Goal: Complete application form: Complete application form

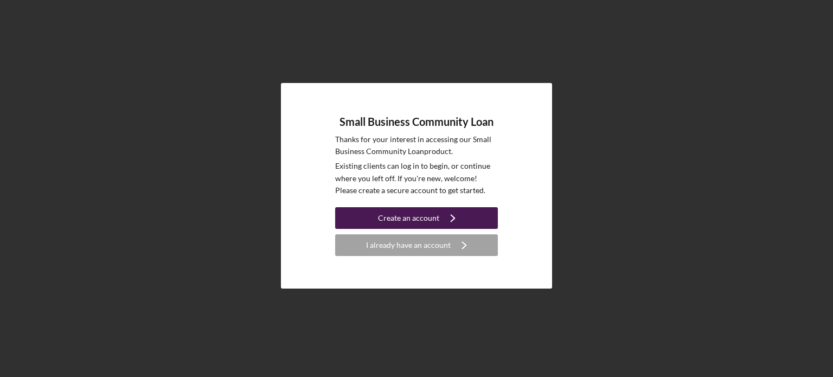
click at [430, 223] on div "Create an account" at bounding box center [408, 218] width 61 height 22
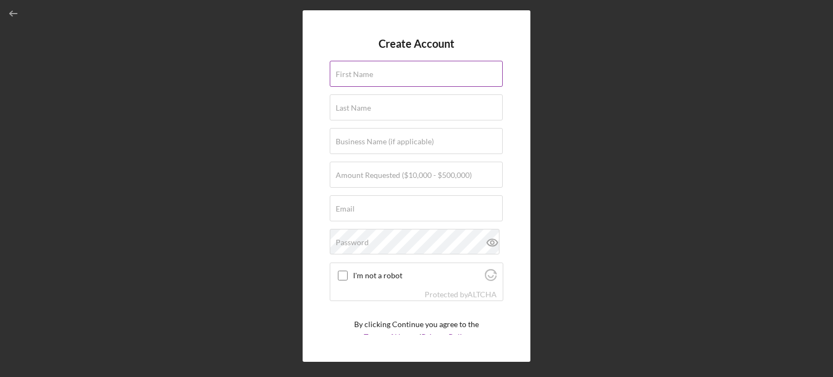
click at [416, 82] on input "First Name" at bounding box center [416, 74] width 173 height 26
type input "[PERSON_NAME]"
type input "NAVOYAN"
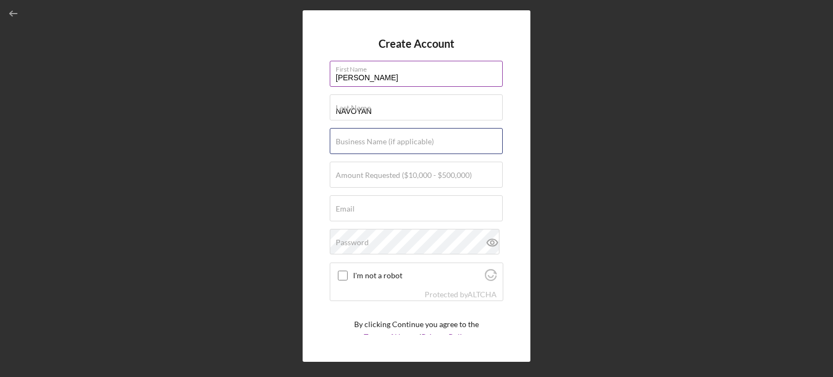
type input "HNAV SERVICES"
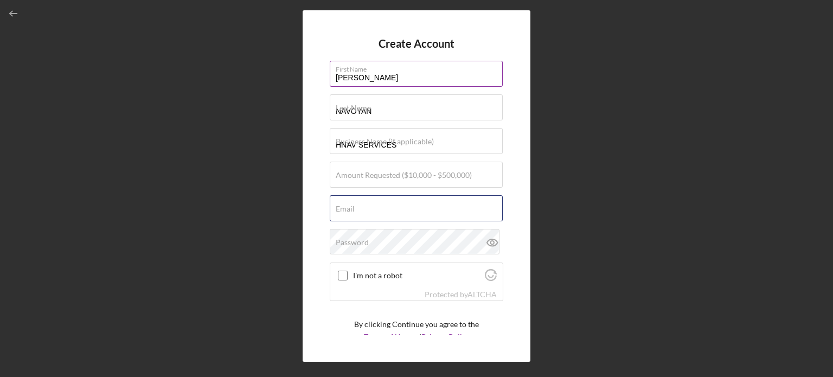
type input "[EMAIL_ADDRESS][DOMAIN_NAME]"
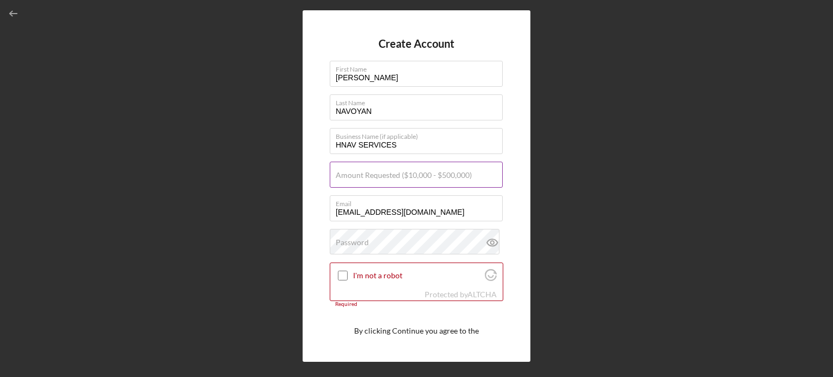
click at [397, 180] on input "Amount Requested ($10,000 - $500,000)" at bounding box center [416, 175] width 173 height 26
type input "$250,000"
click at [416, 235] on div "Password" at bounding box center [417, 242] width 174 height 27
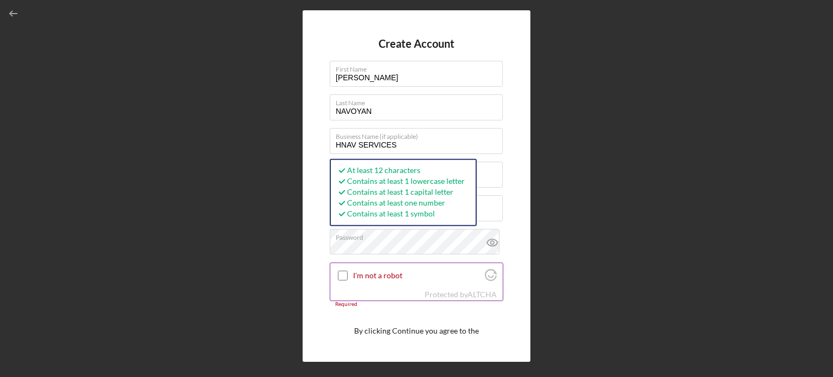
click at [345, 275] on input "I'm not a robot" at bounding box center [343, 276] width 10 height 10
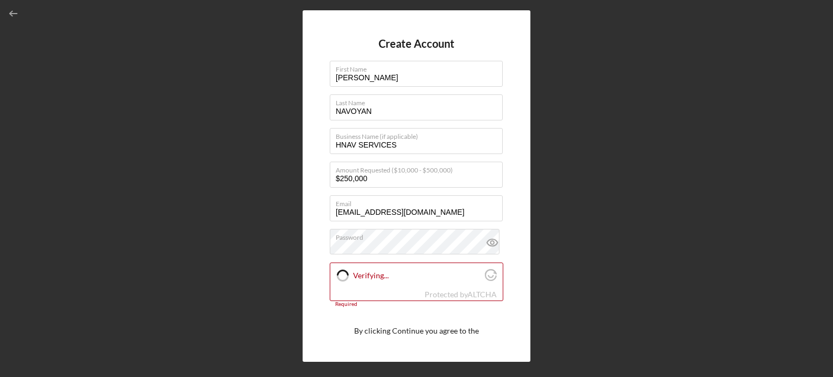
checkbox input "true"
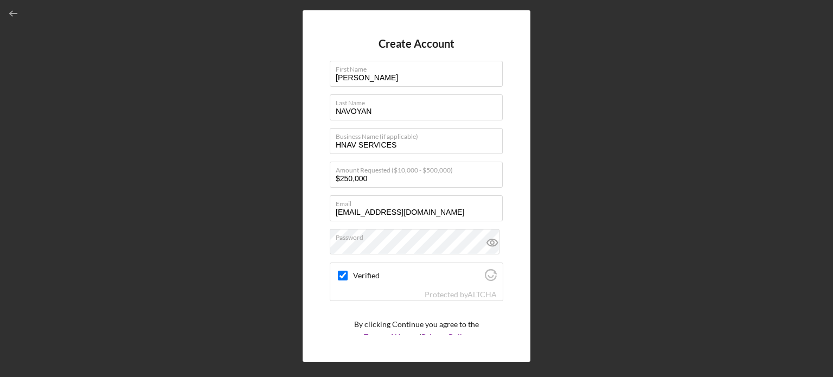
scroll to position [41, 0]
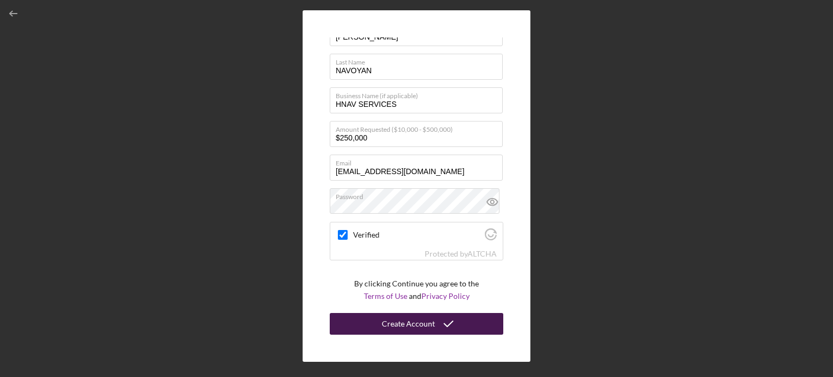
click at [437, 321] on icon "submit" at bounding box center [448, 323] width 27 height 27
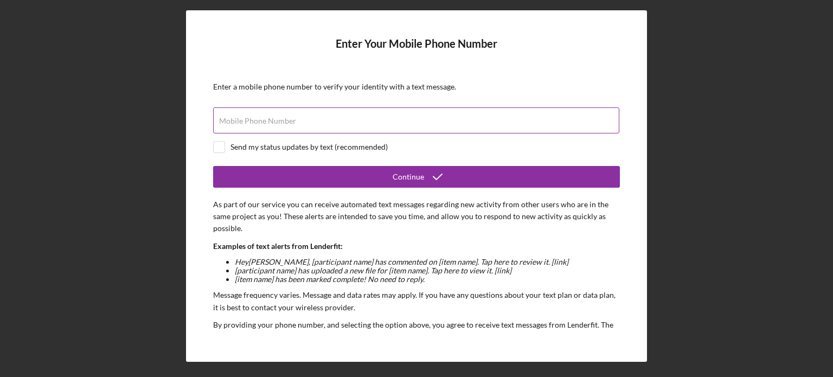
click at [290, 117] on label "Mobile Phone Number" at bounding box center [257, 121] width 77 height 9
click at [290, 116] on input "Mobile Phone Number" at bounding box center [416, 120] width 406 height 26
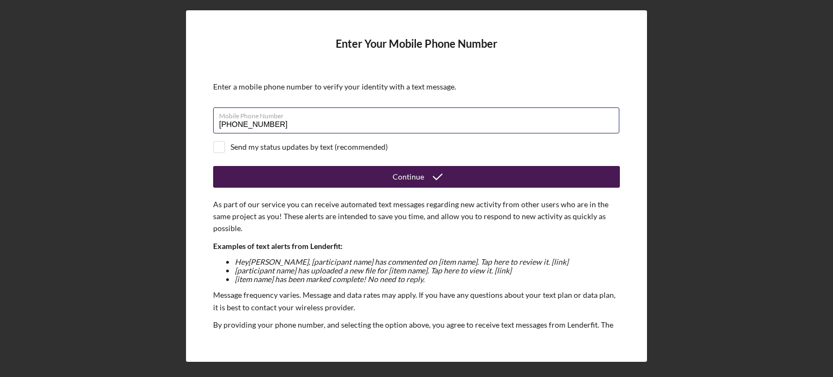
type input "[PHONE_NUMBER]"
click at [360, 177] on button "Continue" at bounding box center [416, 177] width 407 height 22
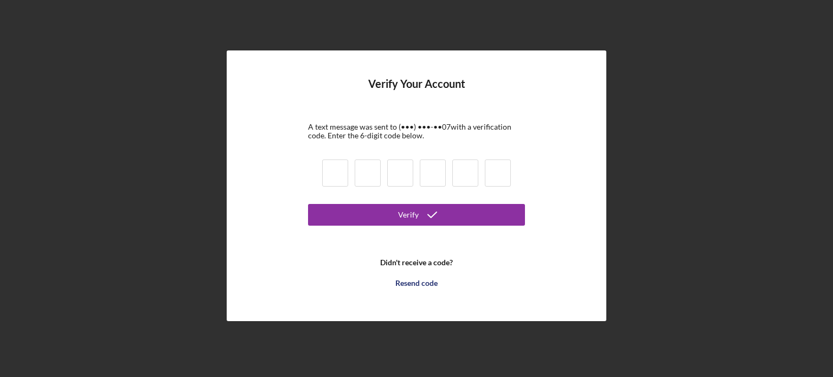
click at [329, 173] on input at bounding box center [335, 172] width 26 height 27
type input "8"
type input "6"
type input "9"
type input "4"
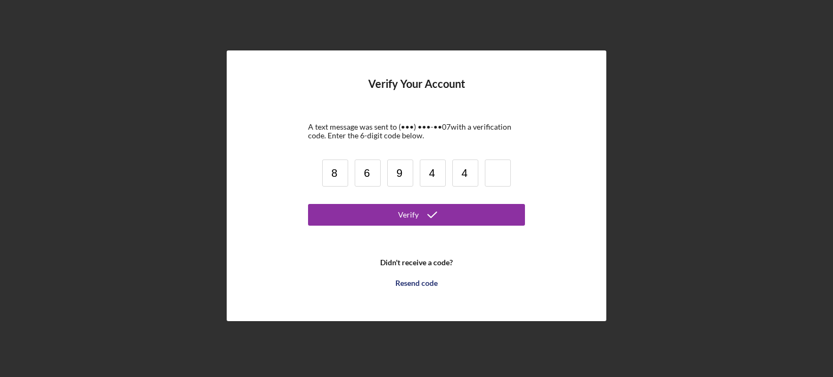
type input "4"
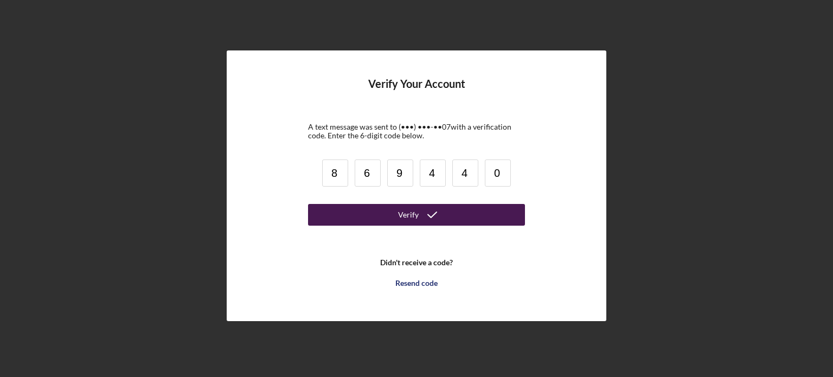
type input "0"
click at [432, 214] on icon "submit" at bounding box center [432, 214] width 27 height 27
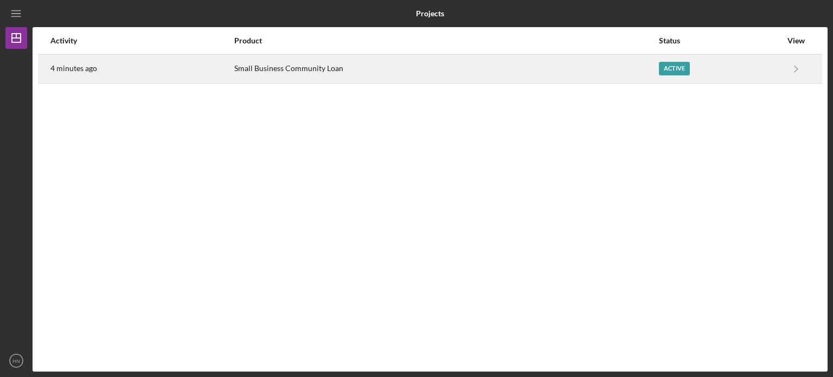
click at [670, 68] on div "Active" at bounding box center [674, 69] width 31 height 14
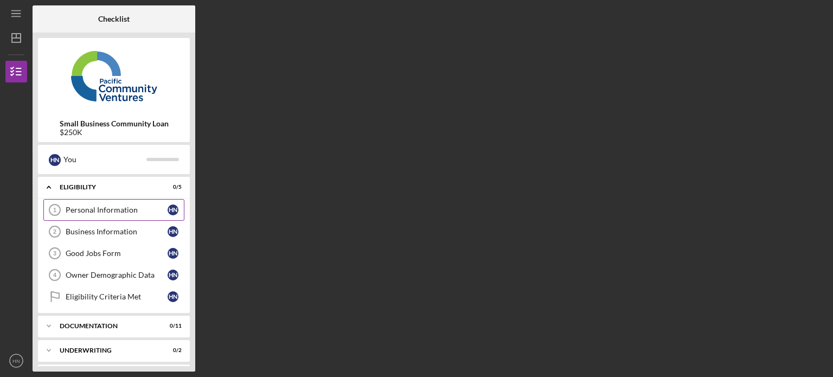
click at [107, 204] on link "Personal Information 1 Personal Information H N" at bounding box center [113, 210] width 141 height 22
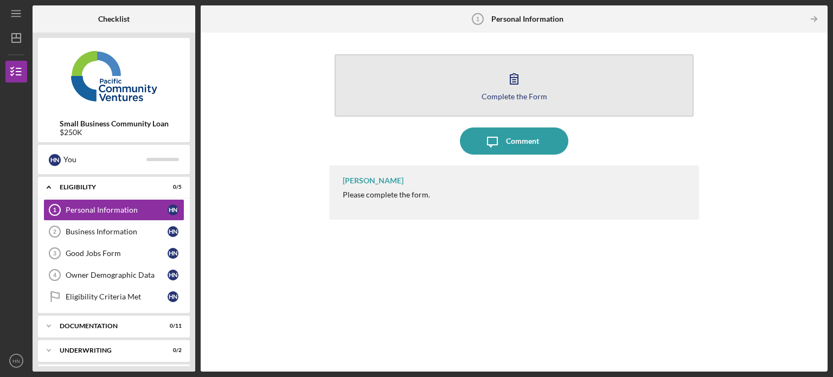
click at [516, 77] on icon "button" at bounding box center [514, 78] width 27 height 27
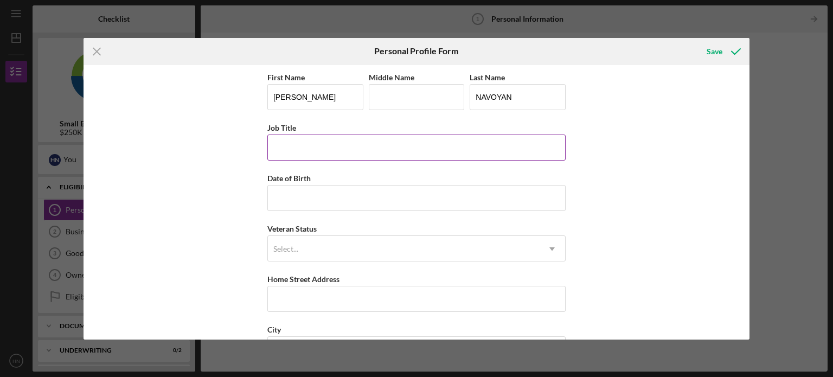
click at [424, 142] on input "Job Title" at bounding box center [416, 148] width 298 height 26
type input "CEO"
type input "[DATE]"
click at [424, 142] on input "CEO" at bounding box center [416, 148] width 298 height 26
click at [457, 242] on div "Select..." at bounding box center [403, 248] width 271 height 25
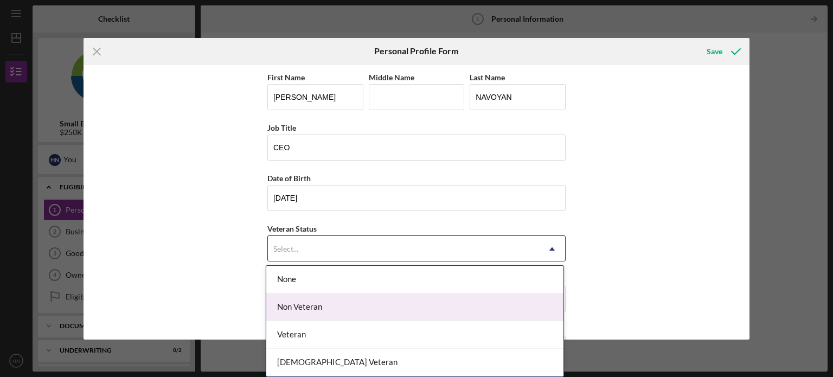
click at [420, 299] on div "Non Veteran" at bounding box center [414, 307] width 297 height 28
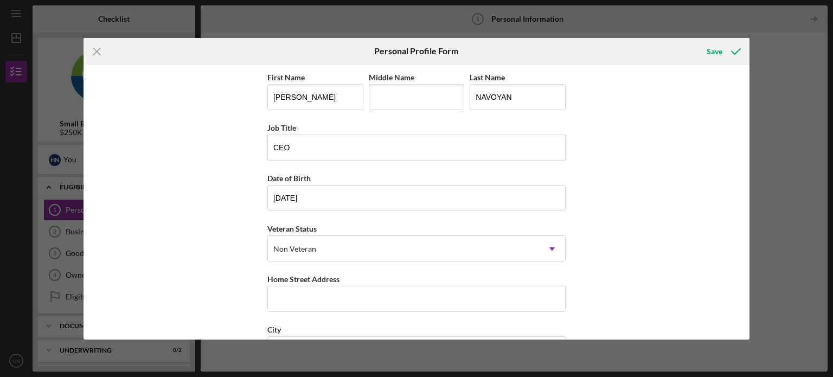
scroll to position [138, 0]
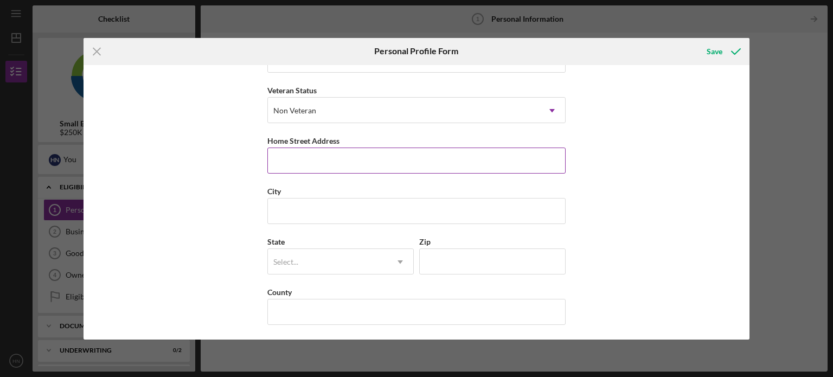
click at [429, 166] on input "Home Street Address" at bounding box center [416, 161] width 298 height 26
type input "[STREET_ADDRESS]"
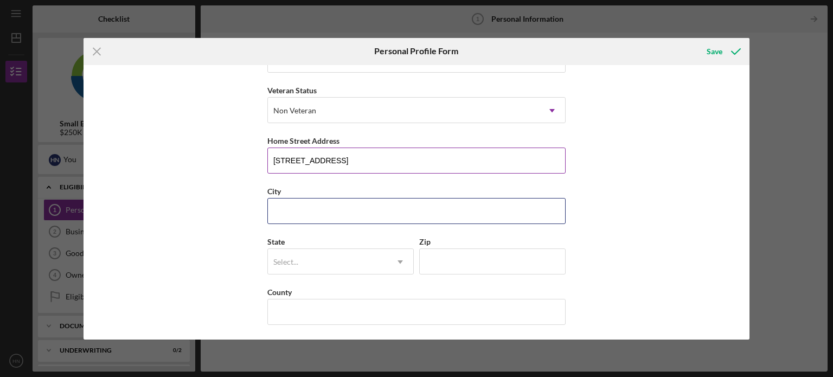
type input "GLENDALE"
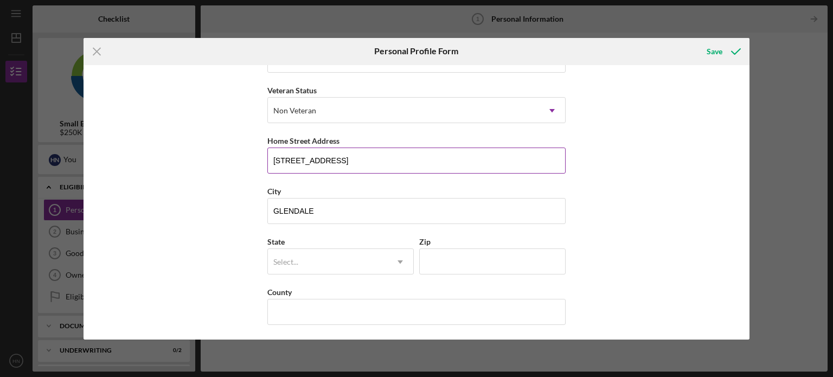
type input "[US_STATE]"
type input "91205"
type input "[GEOGRAPHIC_DATA]"
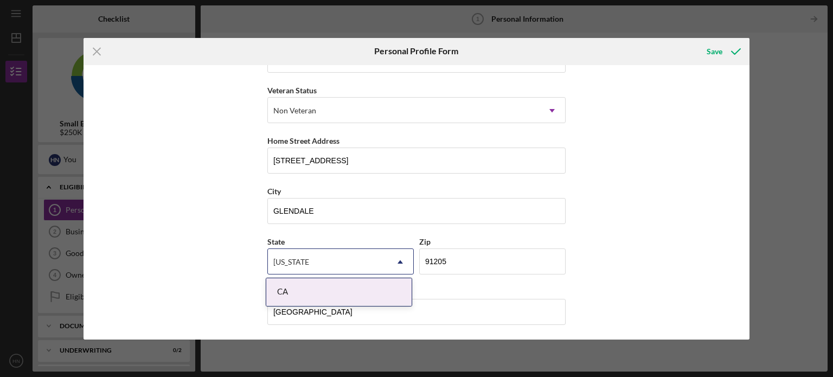
click at [681, 210] on div "First Name [PERSON_NAME] Middle Name Last Name NAVOYAN Job Title CEO Date of Bi…" at bounding box center [417, 202] width 667 height 274
click at [299, 284] on div "CA" at bounding box center [338, 292] width 145 height 28
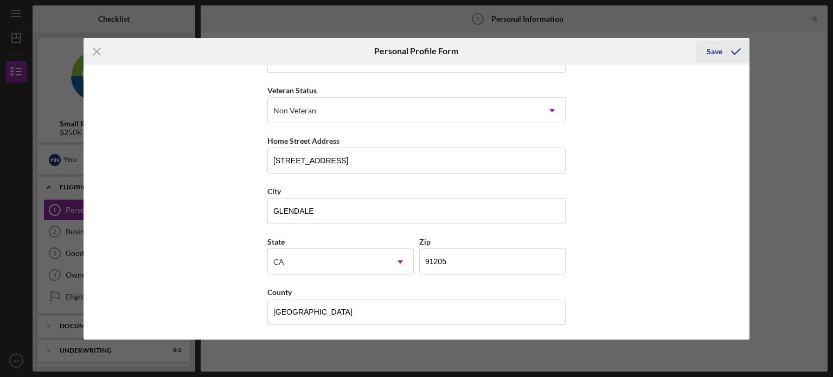
click at [712, 49] on div "Save" at bounding box center [715, 52] width 16 height 22
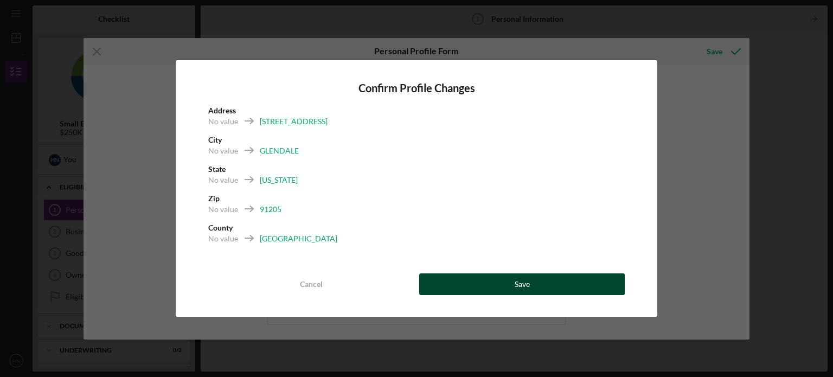
click at [510, 284] on button "Save" at bounding box center [522, 284] width 206 height 22
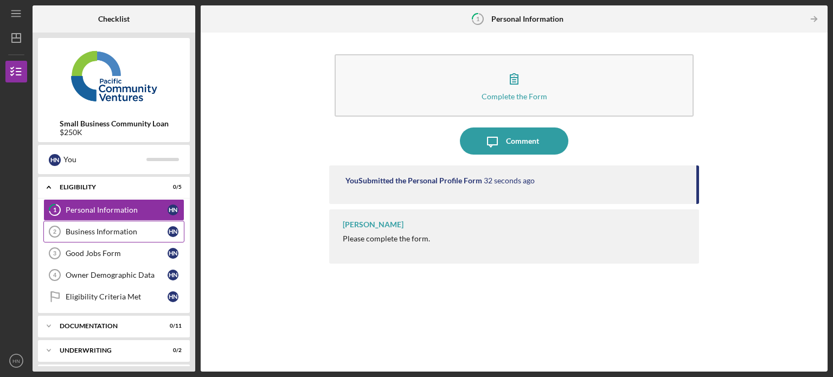
click at [111, 229] on div "Business Information" at bounding box center [117, 231] width 102 height 9
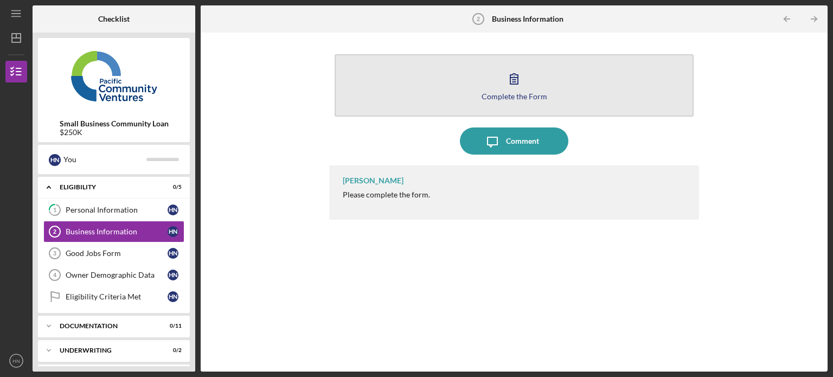
click at [507, 70] on icon "button" at bounding box center [514, 78] width 27 height 27
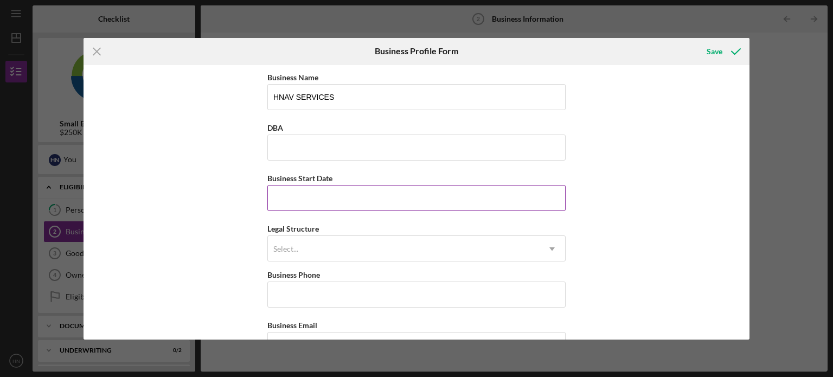
click at [405, 188] on input "Business Start Date" at bounding box center [416, 198] width 298 height 26
type input "[DATE]"
click at [414, 247] on div "Select..." at bounding box center [403, 248] width 271 height 25
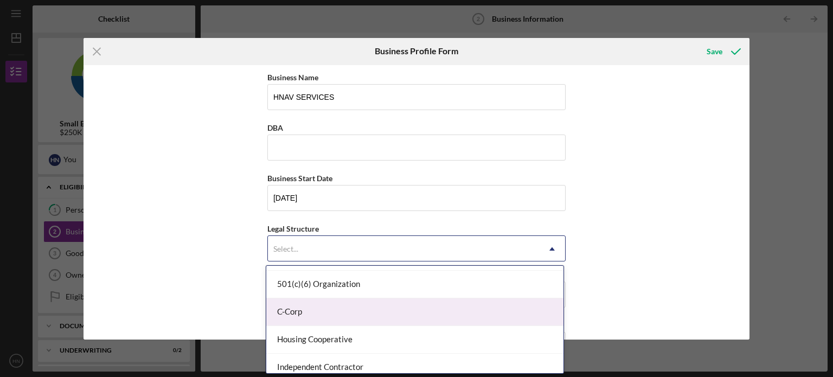
scroll to position [79, 0]
click at [380, 307] on div "C-Corp" at bounding box center [414, 311] width 297 height 28
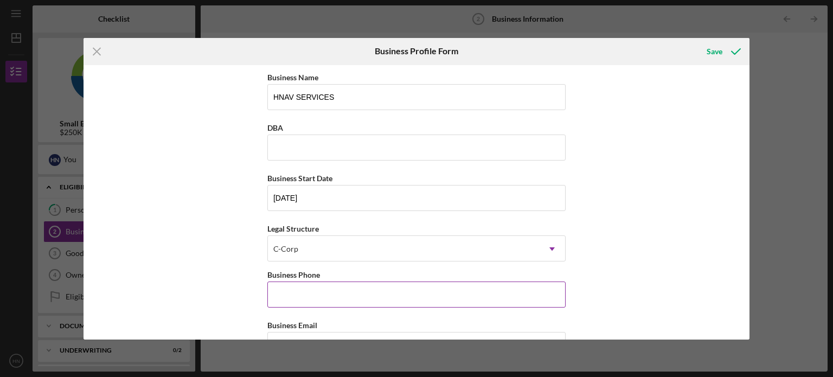
click at [368, 286] on input "Business Phone" at bounding box center [416, 295] width 298 height 26
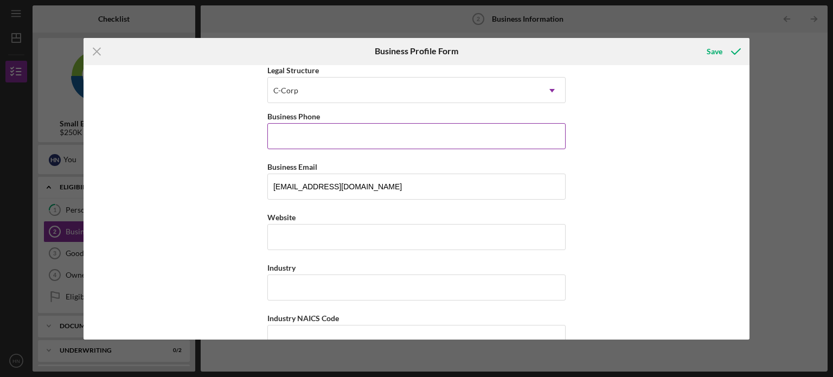
scroll to position [157, 0]
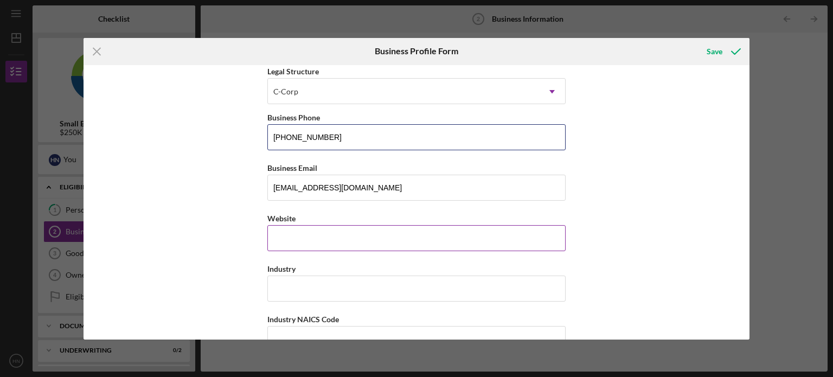
type input "[PHONE_NUMBER]"
click at [364, 236] on input "Website" at bounding box center [416, 238] width 298 height 26
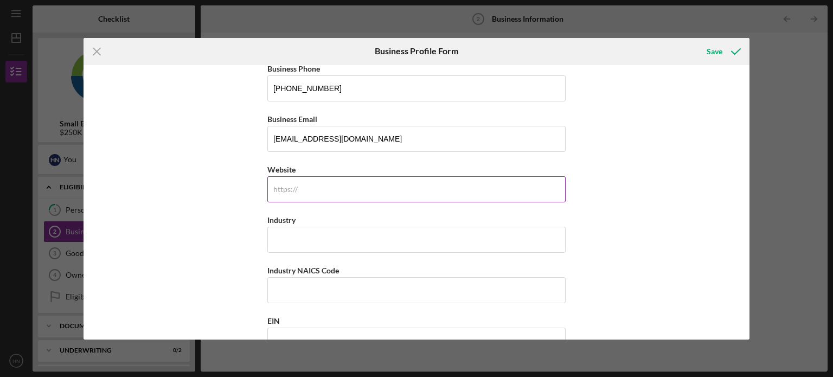
scroll to position [212, 0]
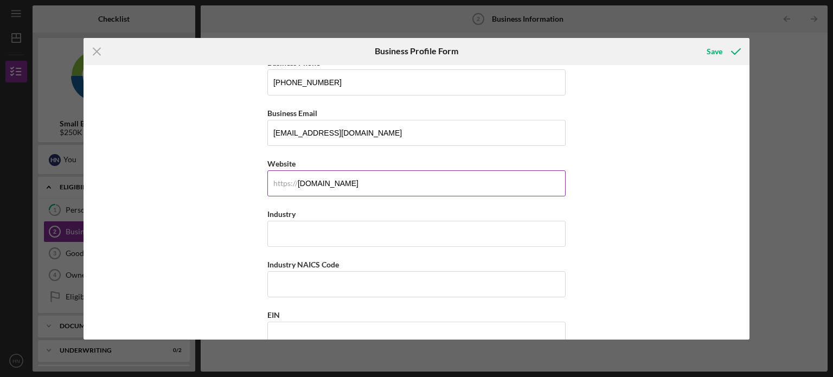
type input "[DOMAIN_NAME]"
type input "MAINTENANCE SERVICES"
type input "561740"
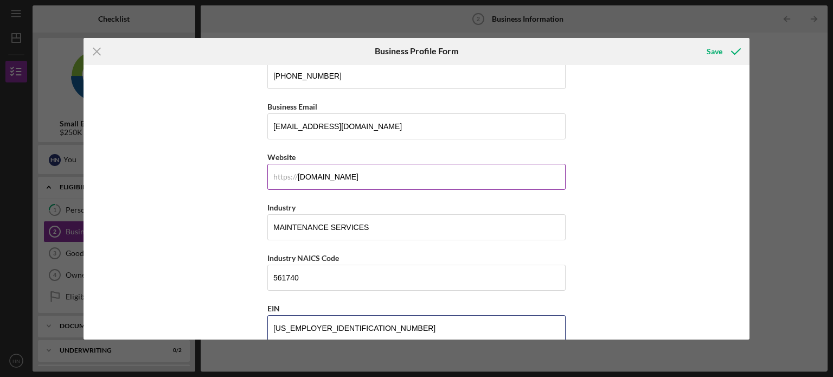
type input "[US_EMPLOYER_IDENTIFICATION_NUMBER]"
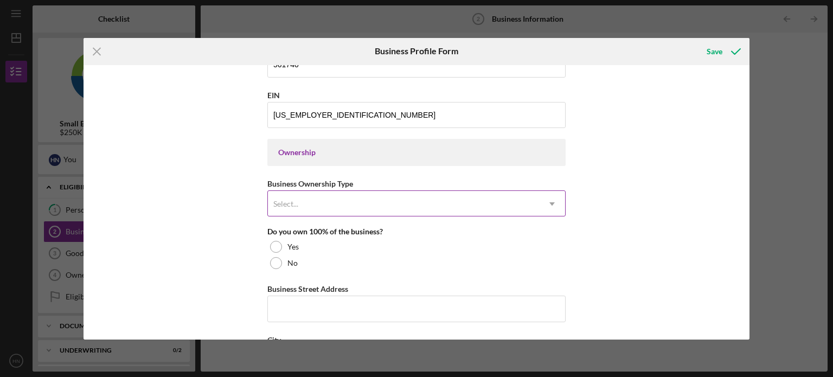
click at [379, 196] on div "Select..." at bounding box center [403, 203] width 271 height 25
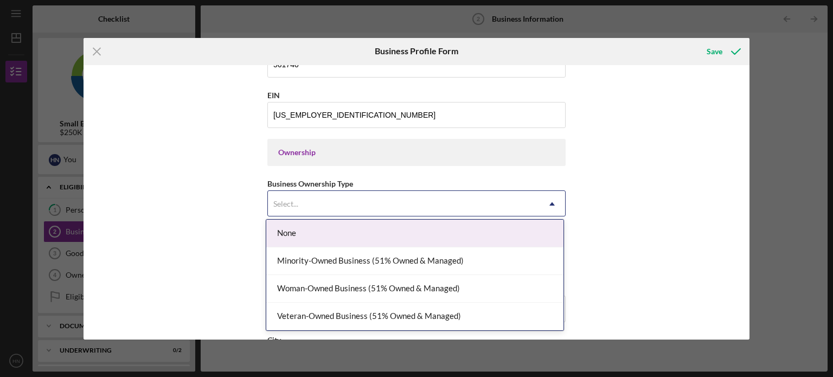
click at [343, 238] on div "None" at bounding box center [414, 234] width 297 height 28
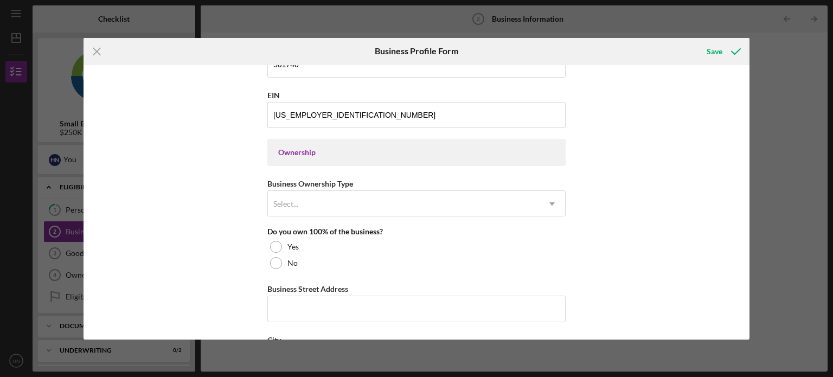
click at [369, 149] on div "Ownership" at bounding box center [416, 152] width 277 height 9
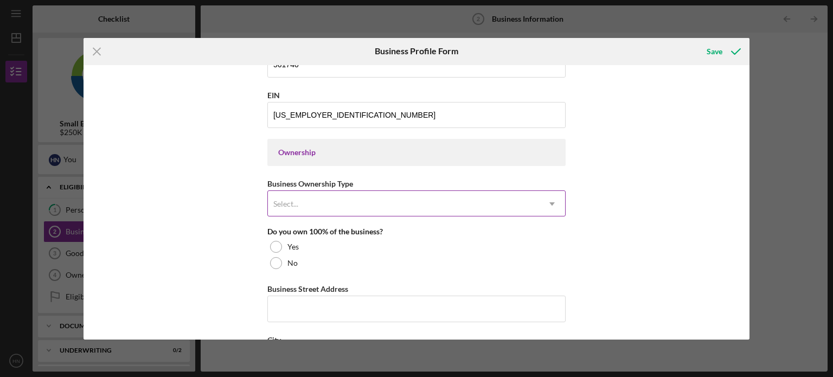
click at [367, 210] on div "Select..." at bounding box center [403, 203] width 271 height 25
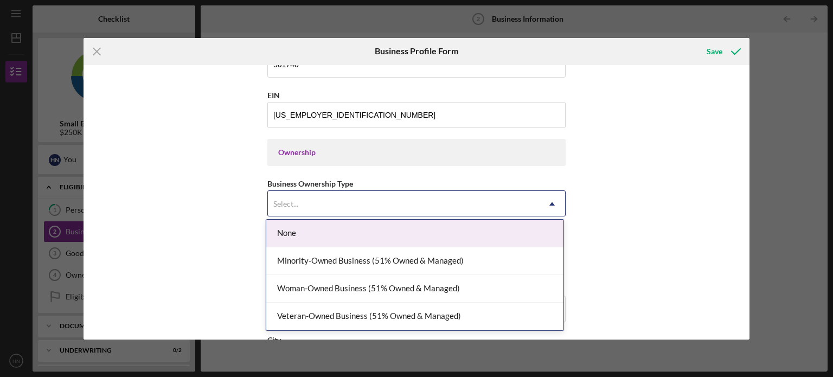
click at [355, 233] on div "None" at bounding box center [414, 234] width 297 height 28
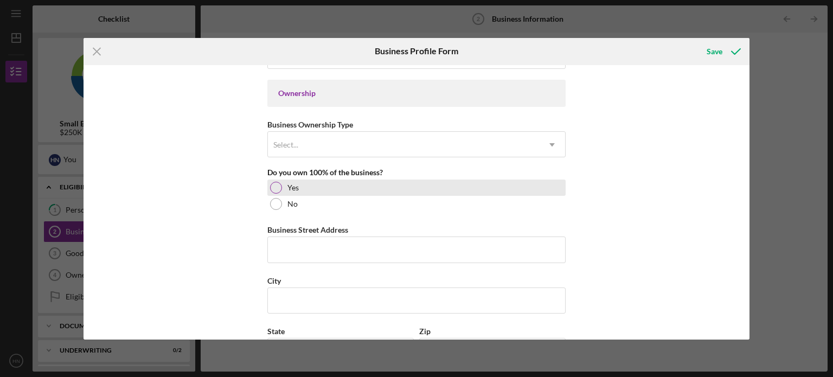
scroll to position [520, 0]
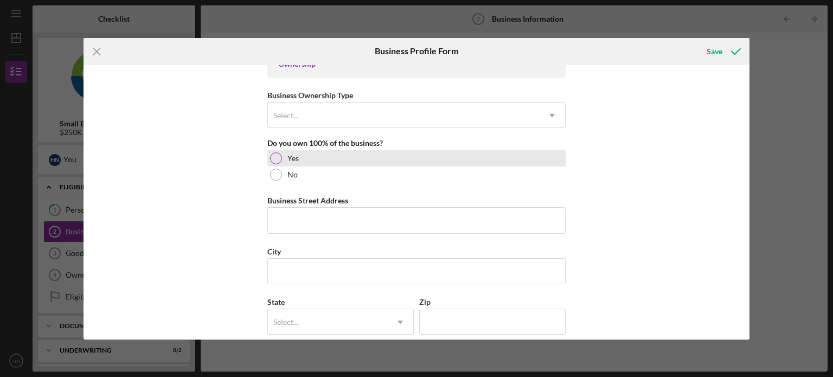
click at [274, 152] on div at bounding box center [276, 158] width 12 height 12
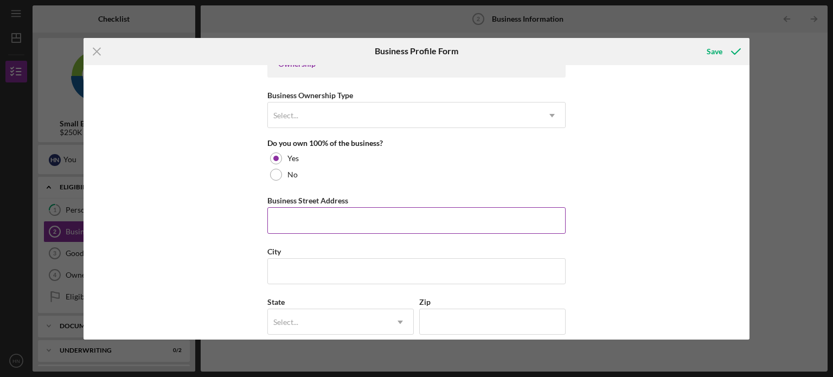
click at [340, 218] on input "Business Street Address" at bounding box center [416, 220] width 298 height 26
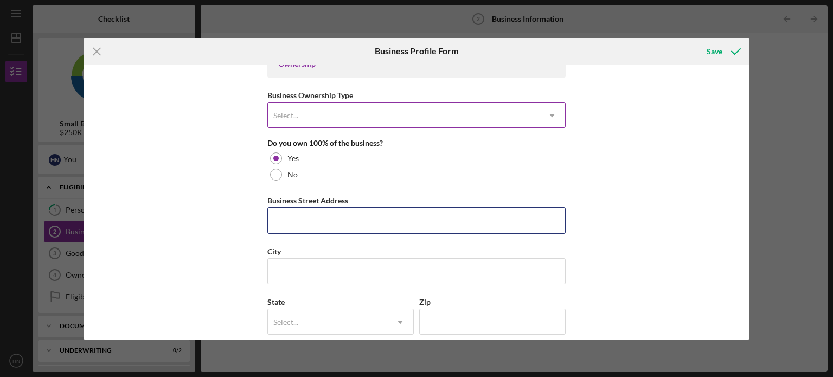
type input "[STREET_ADDRESS]"
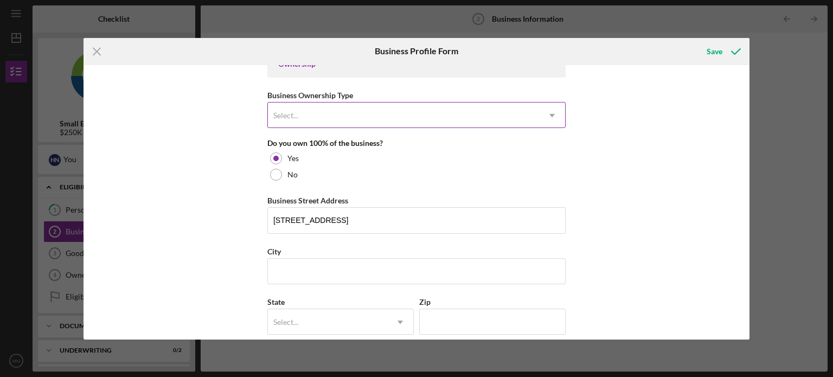
type input "HNAV SERVICES"
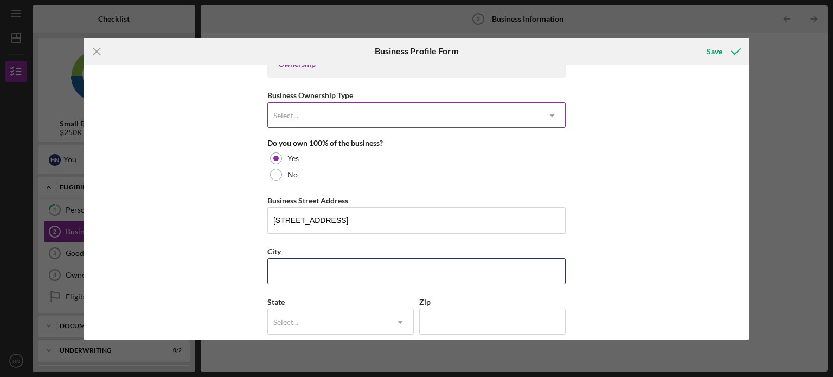
type input "GLENDALE"
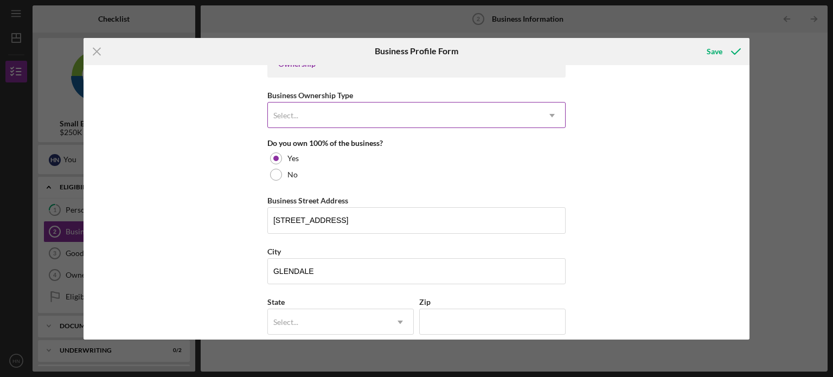
type input "[US_STATE]"
type input "91205"
type input "[US_STATE]"
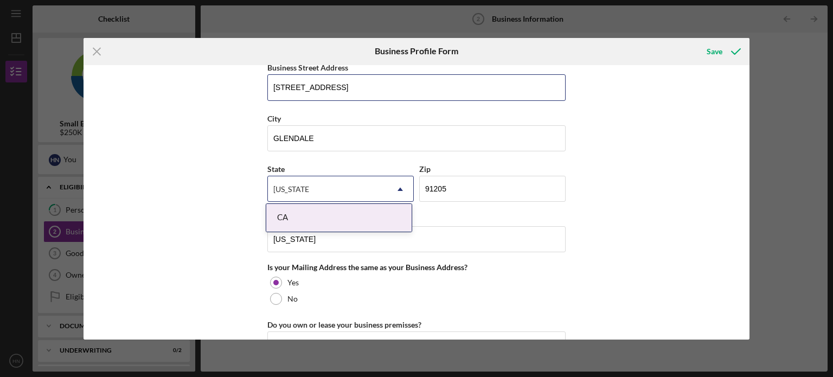
scroll to position [653, 0]
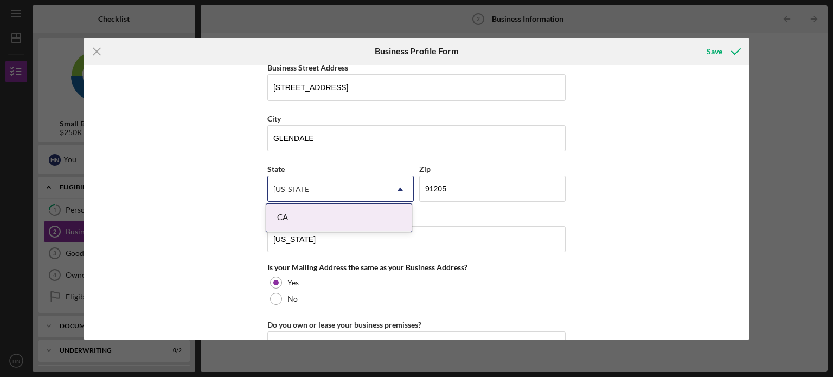
click at [370, 216] on div "CA" at bounding box center [338, 218] width 145 height 28
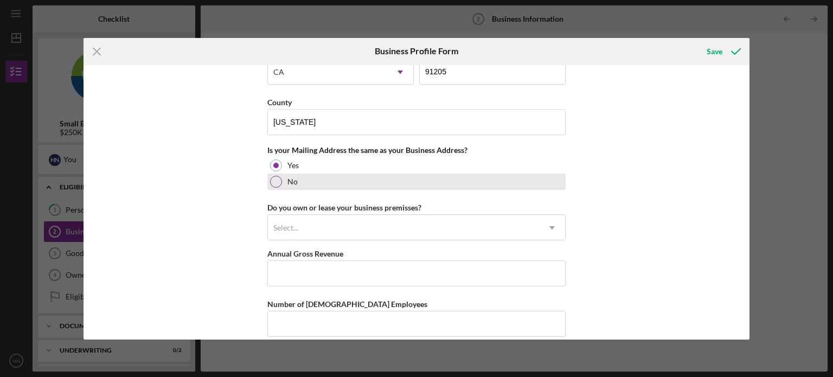
scroll to position [831, 0]
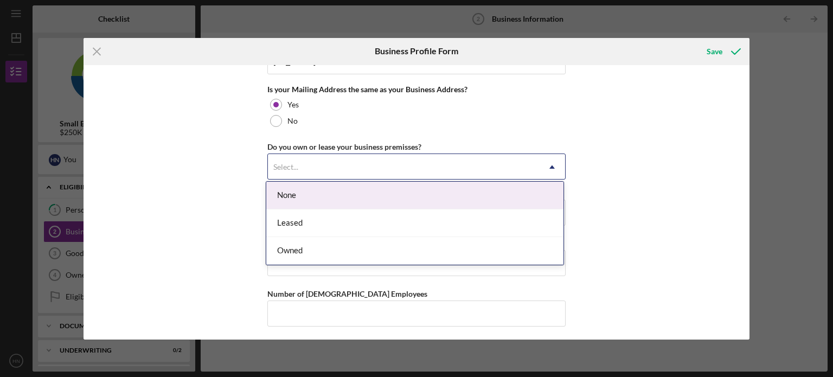
click at [408, 161] on div "Select..." at bounding box center [403, 167] width 271 height 25
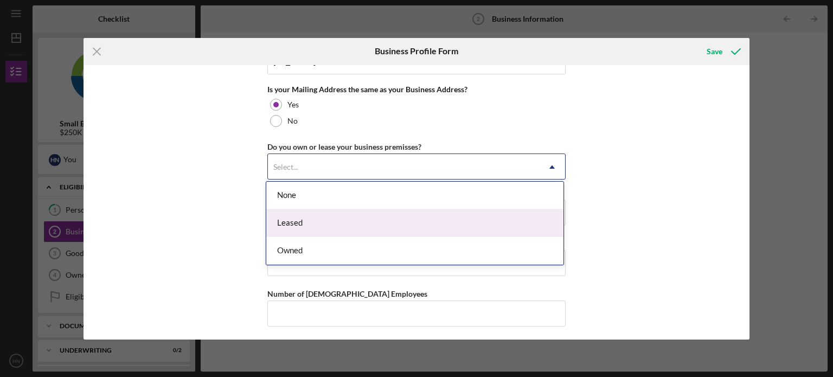
click at [362, 225] on div "Leased" at bounding box center [414, 223] width 297 height 28
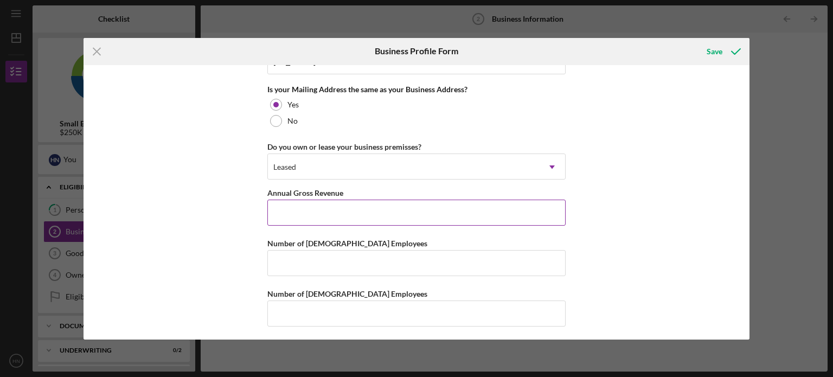
click at [399, 207] on input "Annual Gross Revenue" at bounding box center [416, 213] width 298 height 26
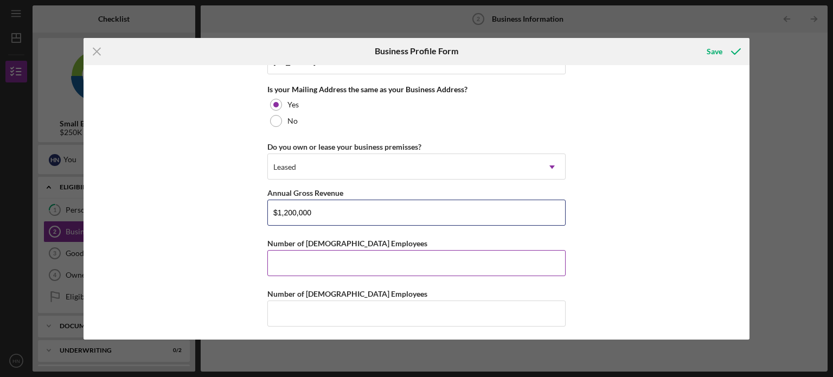
type input "$1,200,000"
click at [372, 265] on input "Number of [DEMOGRAPHIC_DATA] Employees" at bounding box center [416, 263] width 298 height 26
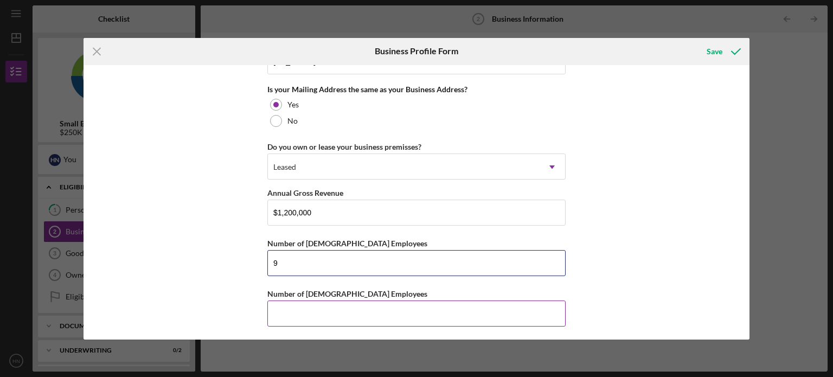
type input "9"
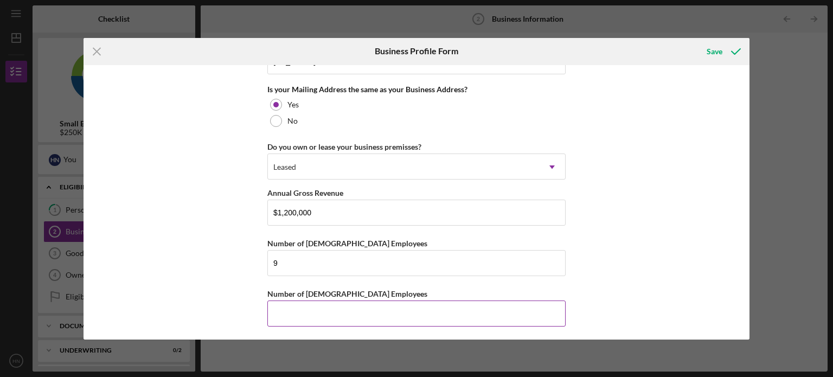
click at [365, 310] on input "Number of [DEMOGRAPHIC_DATA] Employees" at bounding box center [416, 314] width 298 height 26
type input "2"
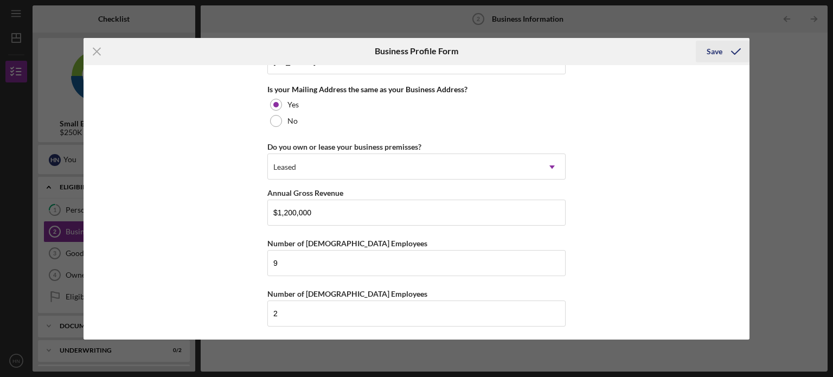
click at [718, 56] on div "Save" at bounding box center [715, 52] width 16 height 22
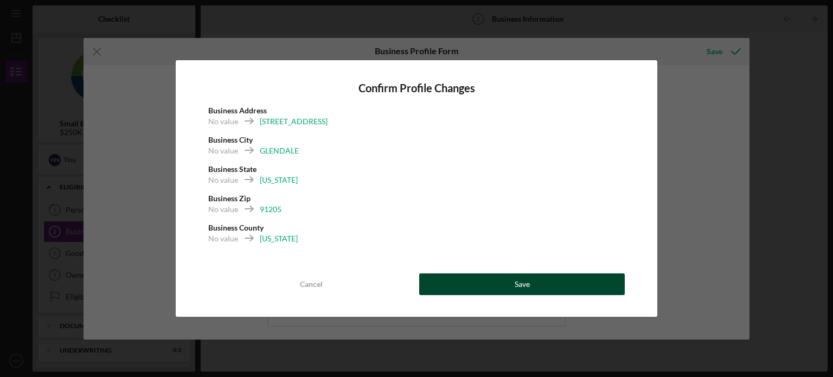
click at [523, 291] on div "Save" at bounding box center [522, 284] width 15 height 22
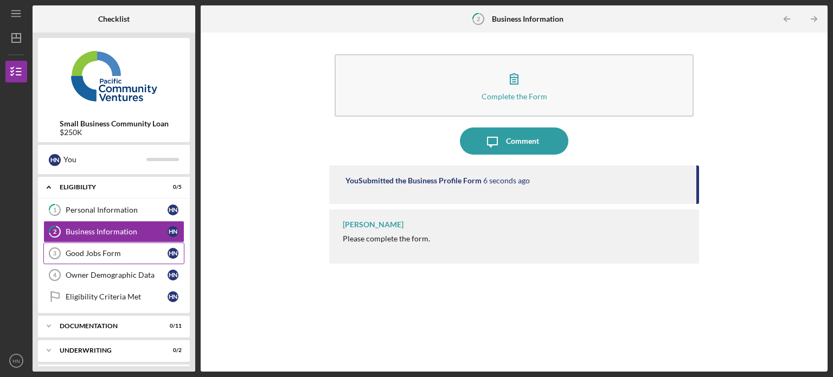
click at [98, 255] on div "Good Jobs Form" at bounding box center [117, 253] width 102 height 9
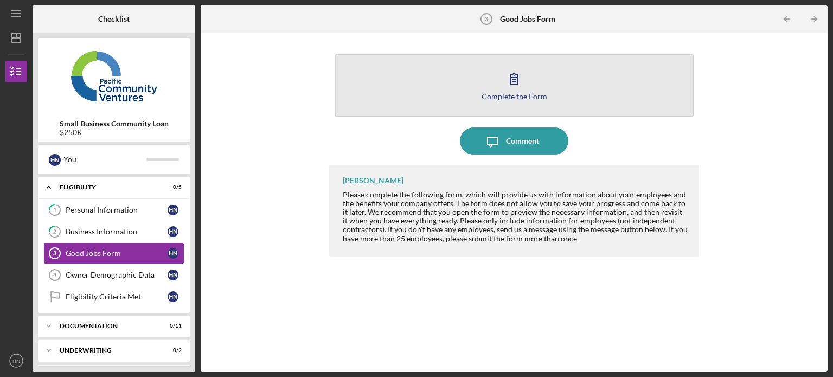
click at [521, 92] on div "Complete the Form" at bounding box center [515, 96] width 66 height 8
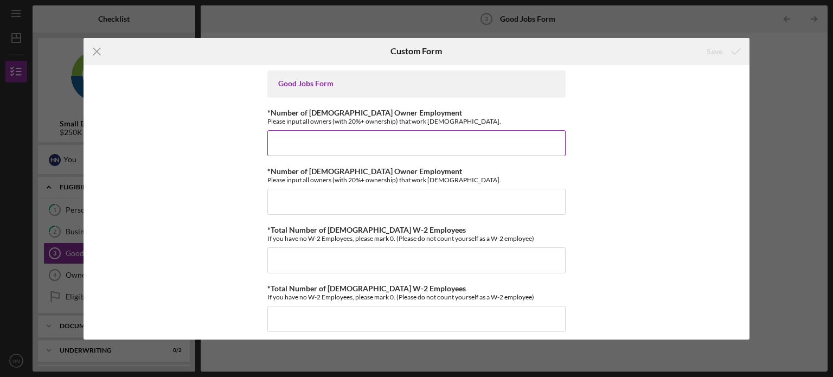
click at [366, 146] on input "*Number of [DEMOGRAPHIC_DATA] Owner Employment" at bounding box center [416, 143] width 298 height 26
click at [332, 147] on input "*Number of [DEMOGRAPHIC_DATA] Owner Employment" at bounding box center [416, 143] width 298 height 26
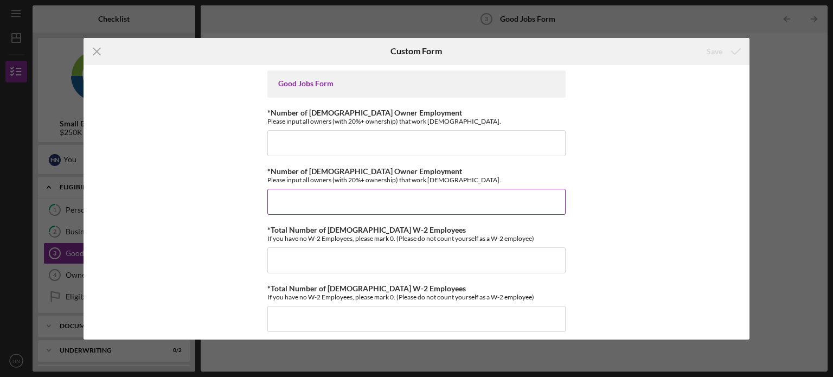
click at [344, 206] on input "*Number of [DEMOGRAPHIC_DATA] Owner Employment" at bounding box center [416, 202] width 298 height 26
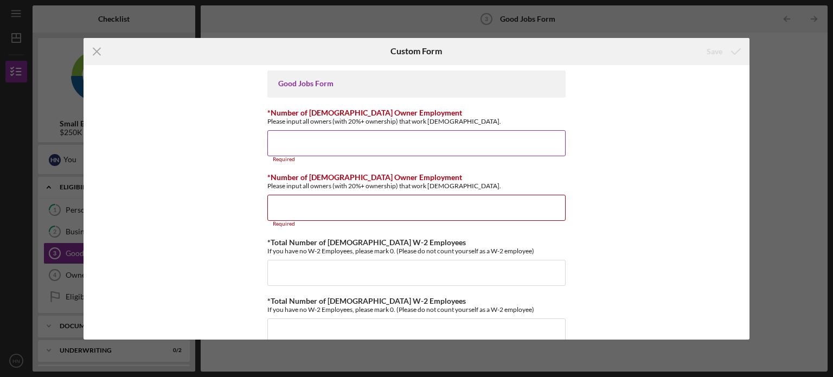
click at [330, 146] on input "*Number of [DEMOGRAPHIC_DATA] Owner Employment" at bounding box center [416, 143] width 298 height 26
click at [310, 80] on div "Good Jobs Form" at bounding box center [416, 83] width 277 height 9
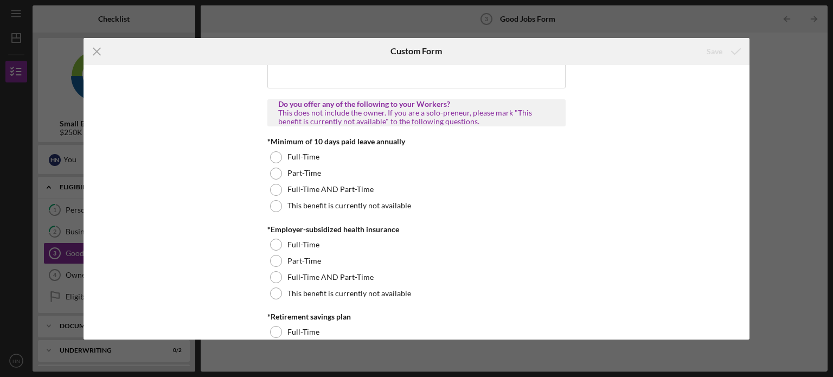
scroll to position [316, 0]
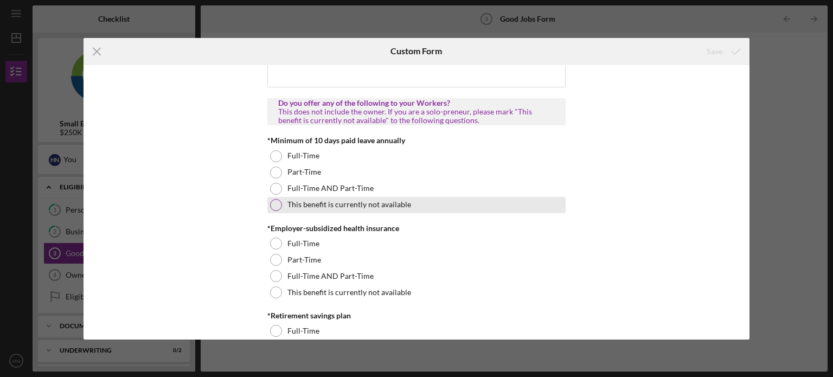
click at [278, 203] on div at bounding box center [276, 205] width 12 height 12
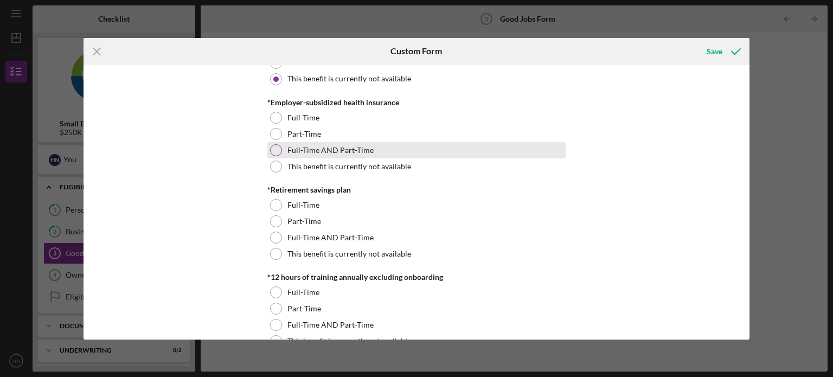
scroll to position [449, 0]
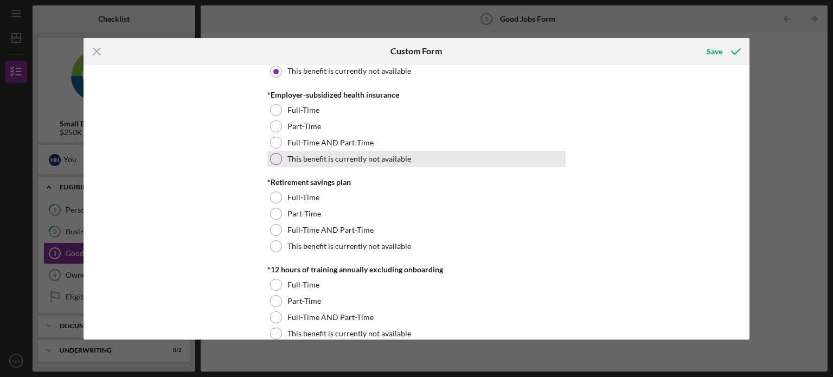
click at [272, 157] on div at bounding box center [276, 159] width 12 height 12
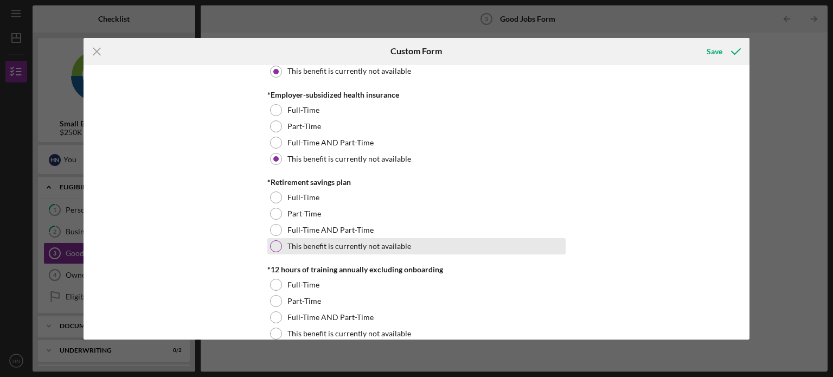
click at [276, 245] on div at bounding box center [276, 246] width 12 height 12
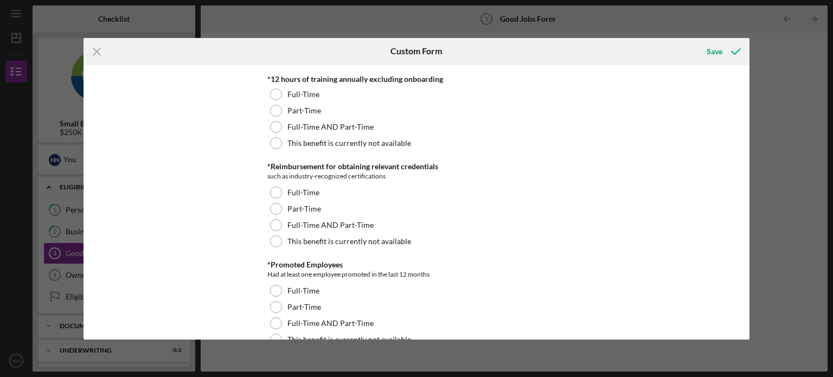
scroll to position [640, 0]
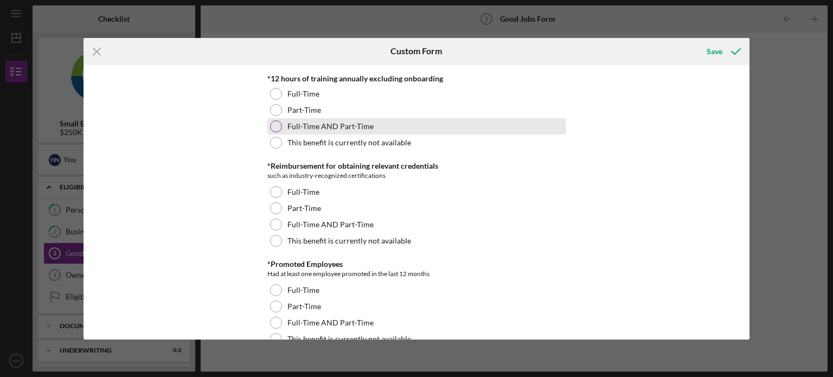
click at [278, 124] on div at bounding box center [276, 126] width 12 height 12
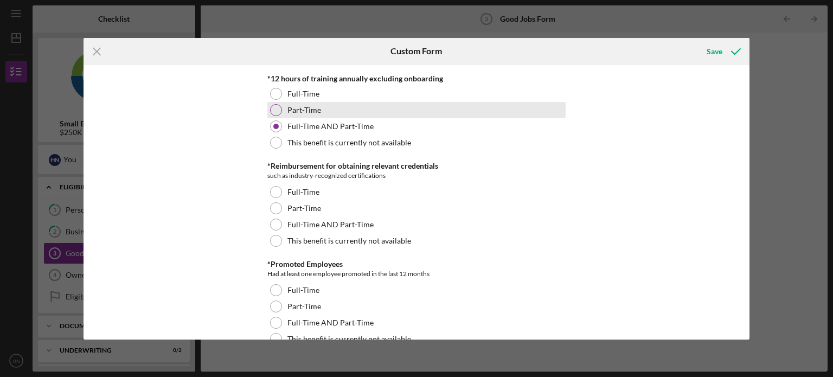
click at [274, 112] on div at bounding box center [276, 110] width 12 height 12
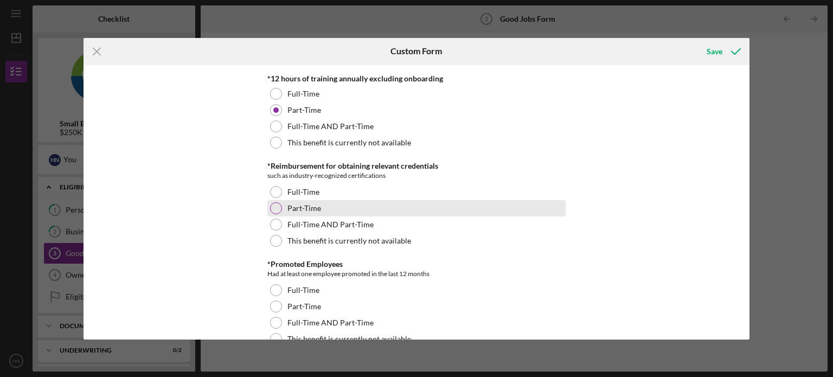
click at [273, 210] on div at bounding box center [276, 208] width 12 height 12
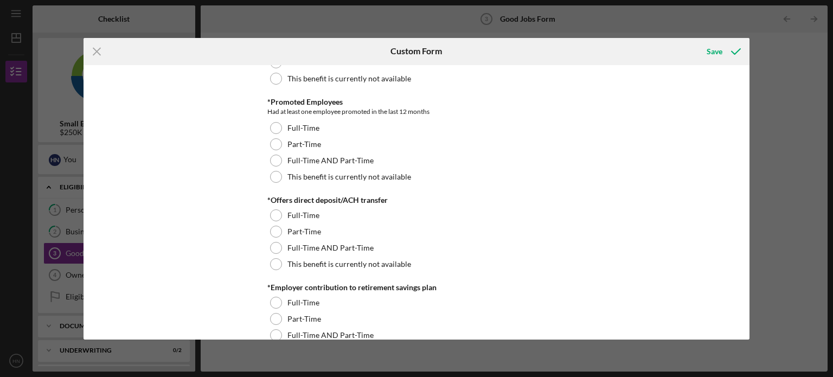
scroll to position [803, 0]
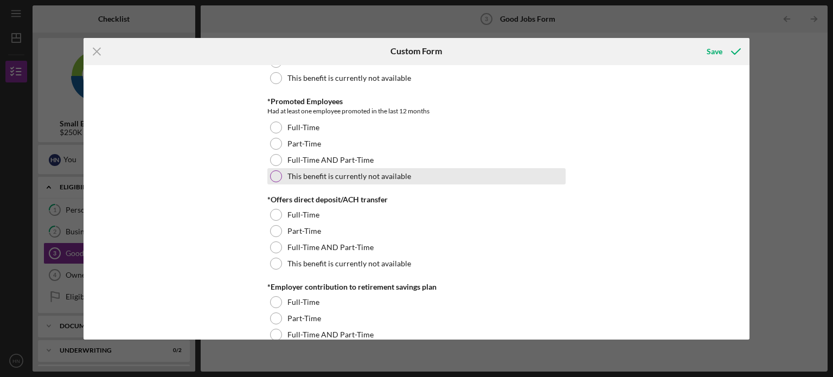
click at [281, 180] on div "This benefit is currently not available" at bounding box center [416, 176] width 298 height 16
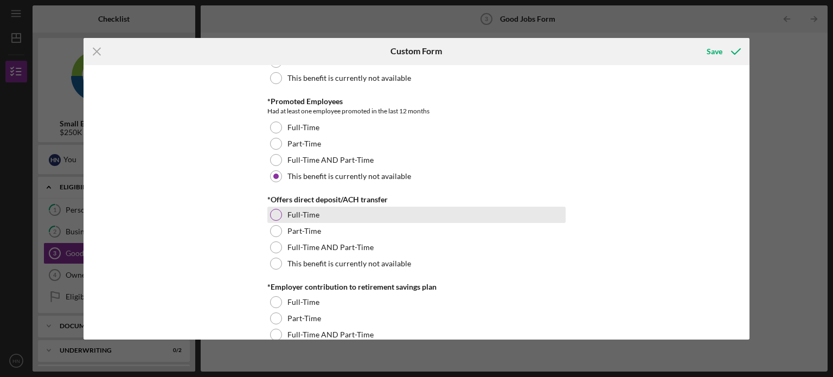
click at [276, 214] on div at bounding box center [276, 215] width 12 height 12
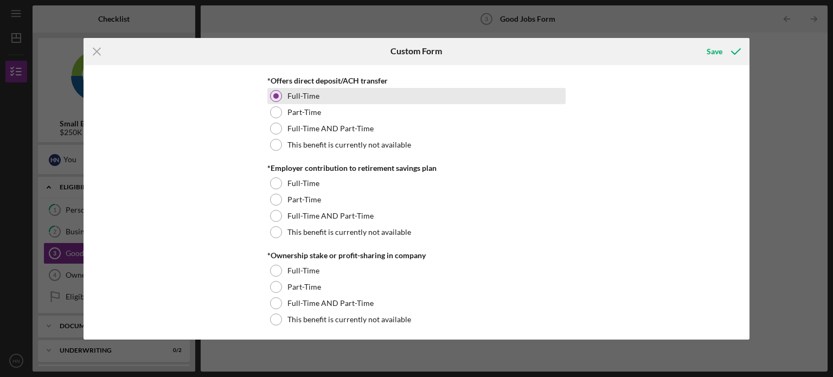
scroll to position [985, 0]
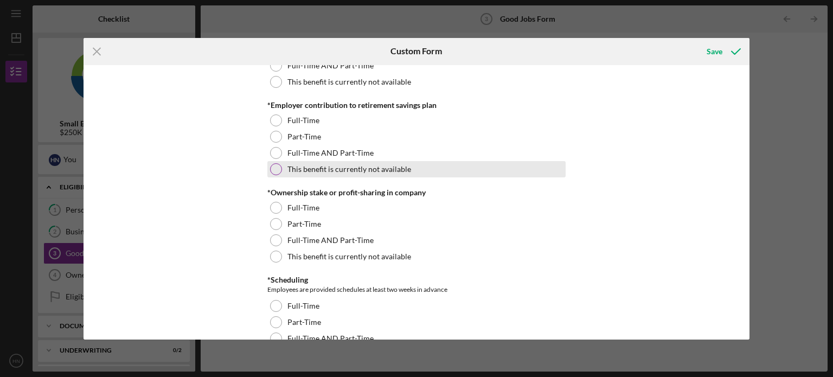
click at [274, 171] on div at bounding box center [276, 169] width 12 height 12
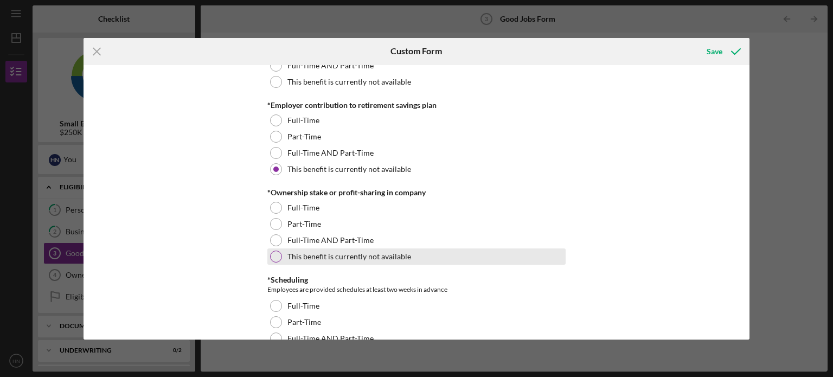
click at [270, 250] on div "This benefit is currently not available" at bounding box center [416, 256] width 298 height 16
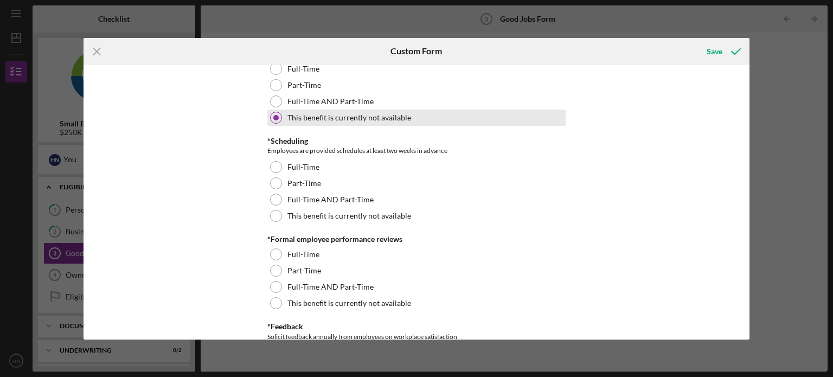
scroll to position [1156, 0]
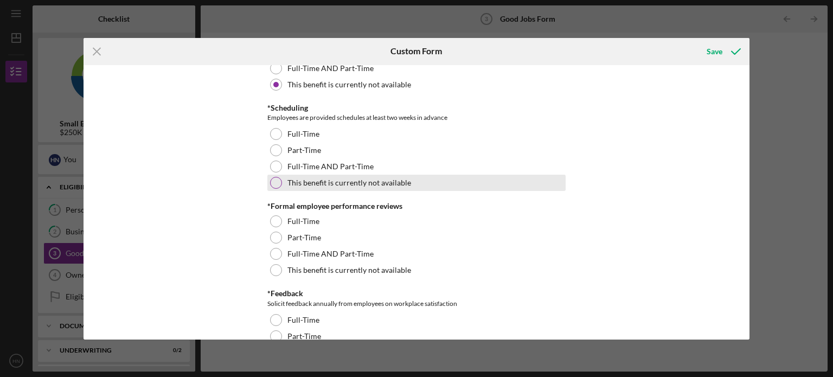
click at [278, 180] on div at bounding box center [276, 183] width 12 height 12
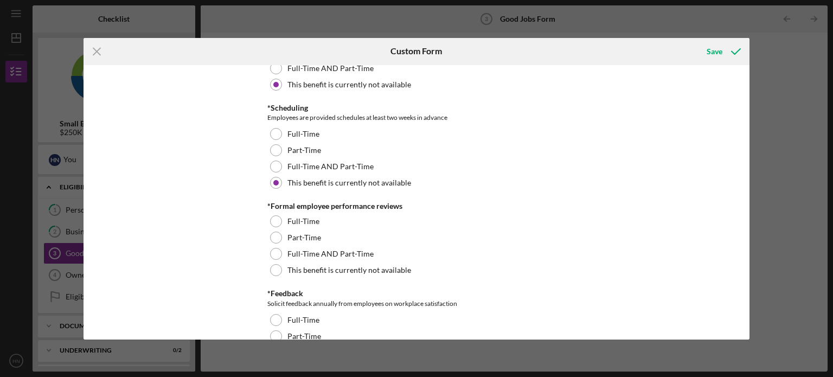
click at [264, 263] on div "Good Jobs Form *Number of [DEMOGRAPHIC_DATA] Owner Employment Please input all …" at bounding box center [417, 202] width 667 height 274
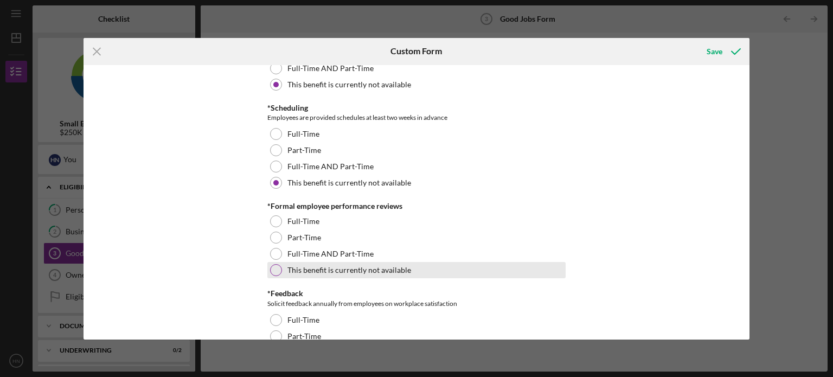
click at [272, 267] on div at bounding box center [276, 270] width 12 height 12
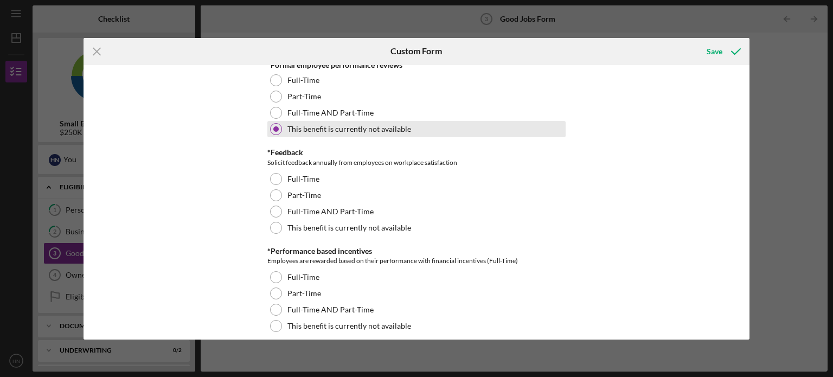
scroll to position [1297, 0]
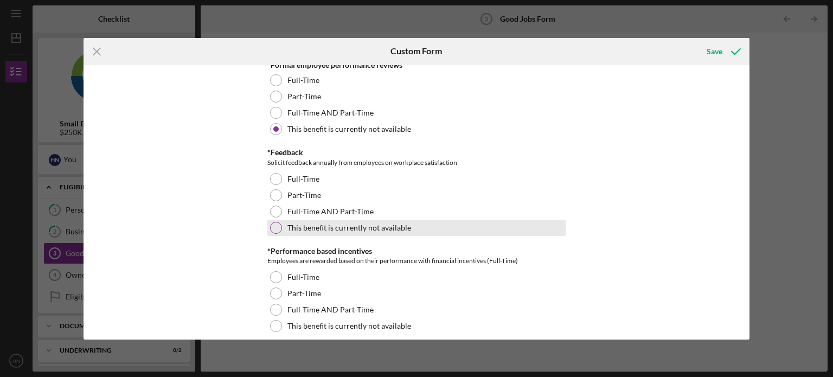
click at [274, 225] on div at bounding box center [276, 228] width 12 height 12
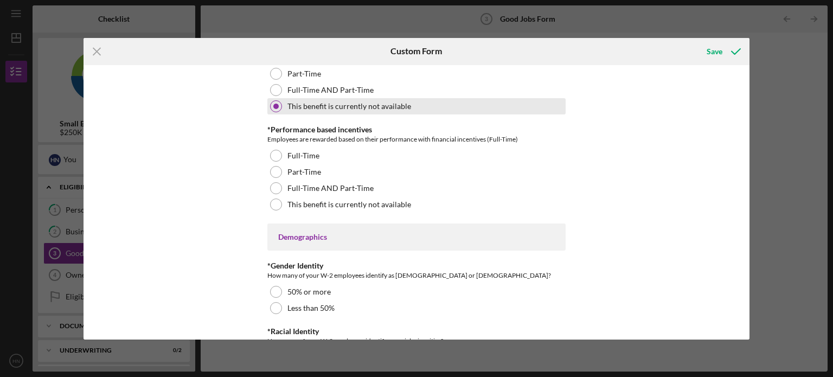
scroll to position [1421, 0]
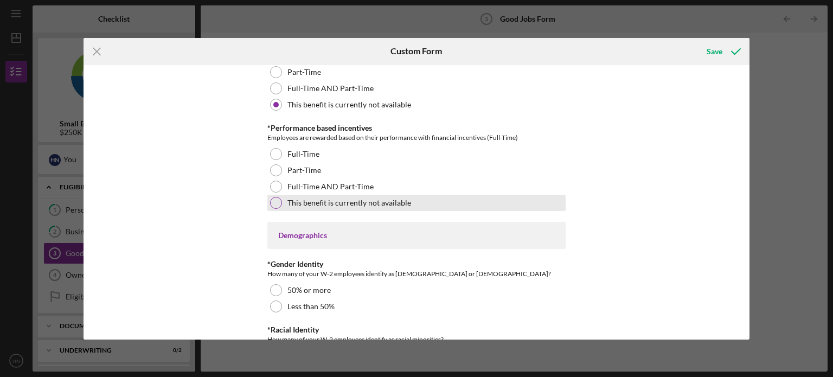
click at [277, 199] on div at bounding box center [276, 203] width 12 height 12
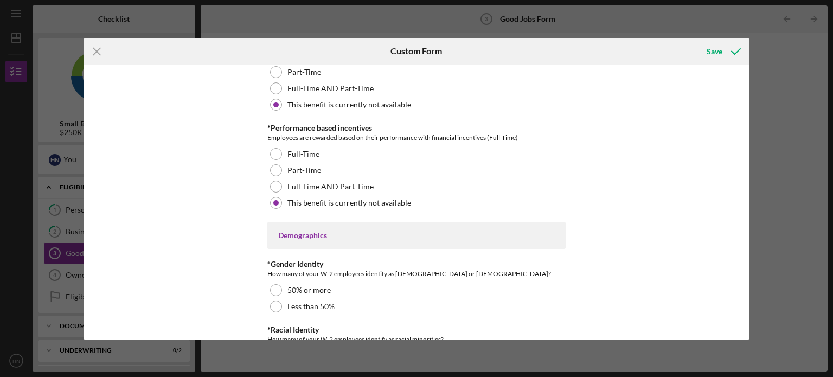
scroll to position [1547, 0]
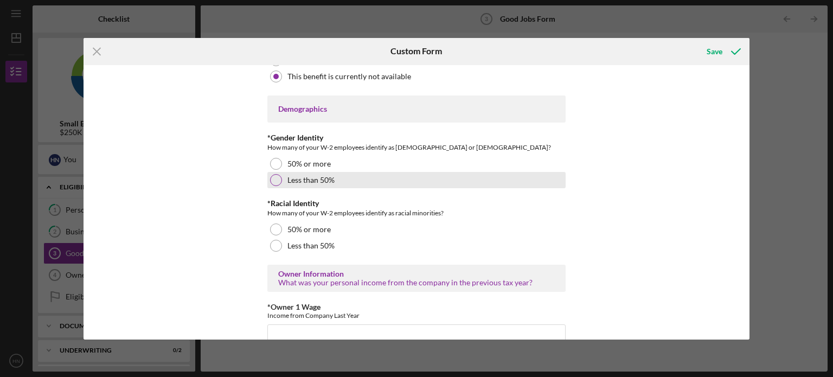
click at [272, 176] on div at bounding box center [276, 180] width 12 height 12
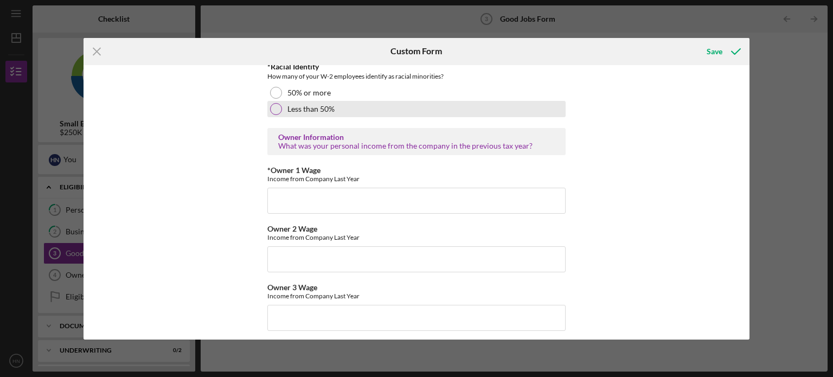
click at [273, 110] on div at bounding box center [276, 109] width 12 height 12
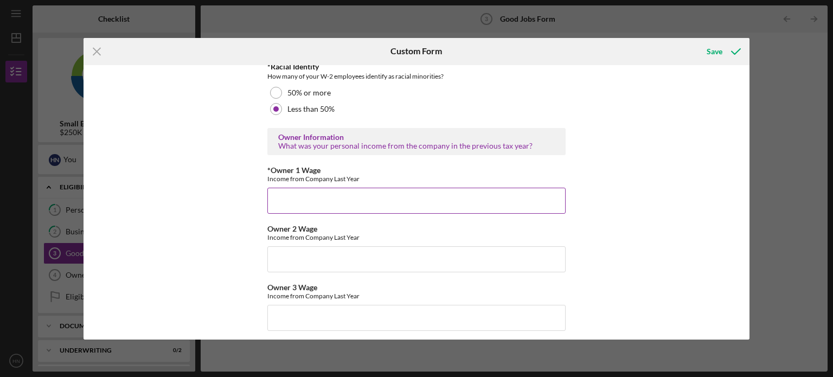
click at [328, 196] on input "*Owner 1 Wage" at bounding box center [416, 201] width 298 height 26
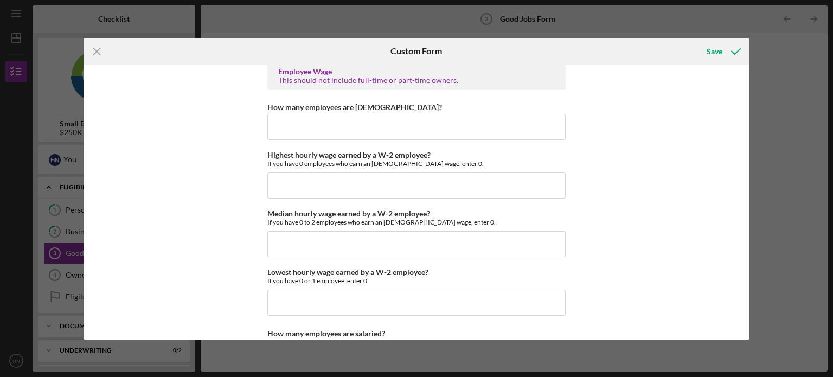
scroll to position [2082, 0]
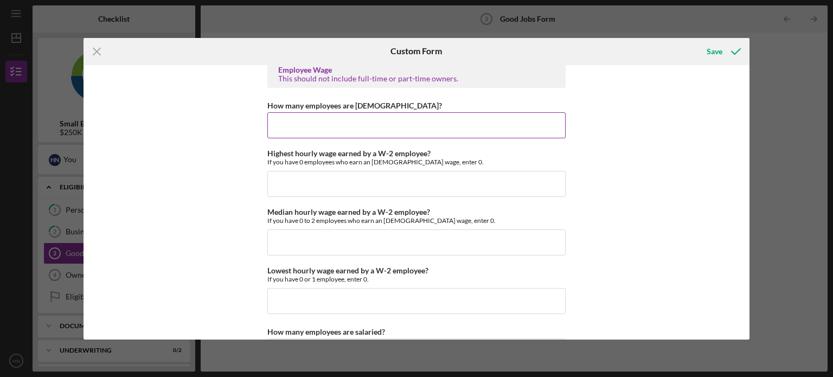
type input "287000"
click at [349, 121] on input "How many employees are [DEMOGRAPHIC_DATA]?" at bounding box center [416, 125] width 298 height 26
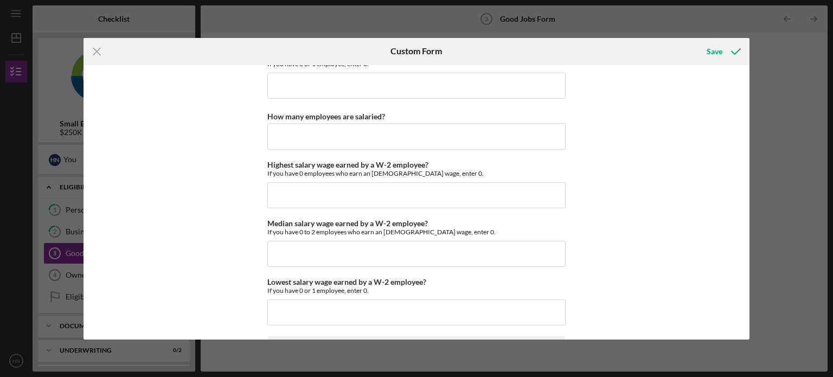
scroll to position [2467, 0]
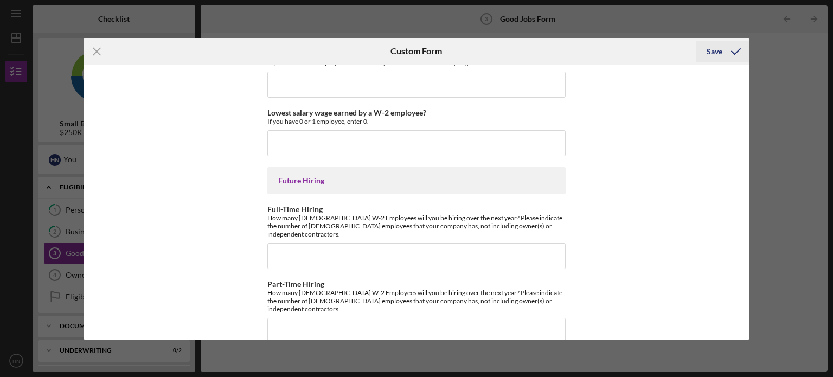
click at [718, 56] on div "Save" at bounding box center [715, 52] width 16 height 22
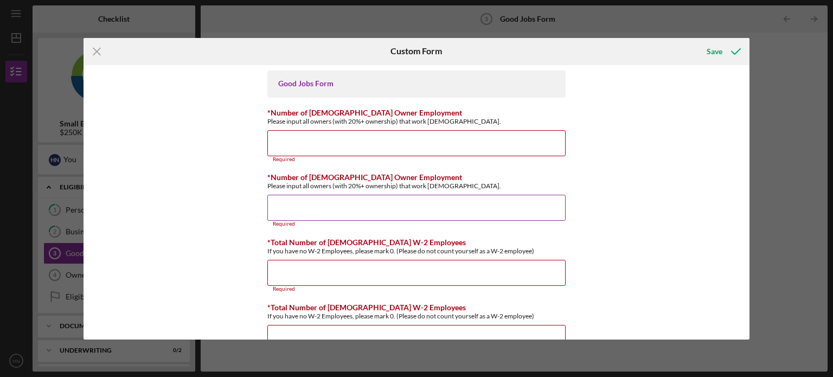
scroll to position [0, 0]
click at [411, 136] on input "*Number of [DEMOGRAPHIC_DATA] Owner Employment" at bounding box center [416, 143] width 298 height 26
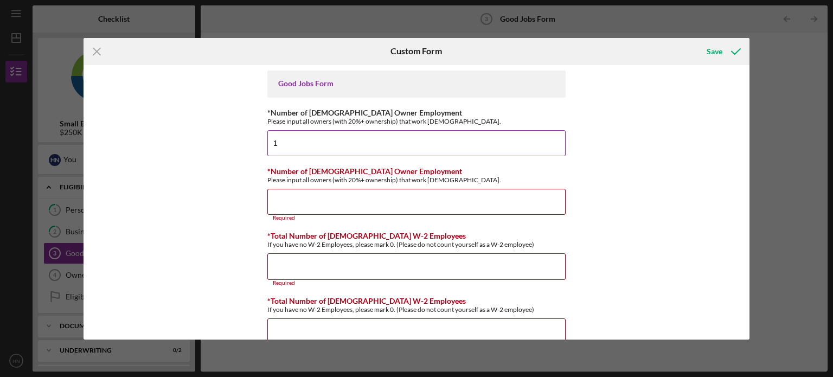
type input "1"
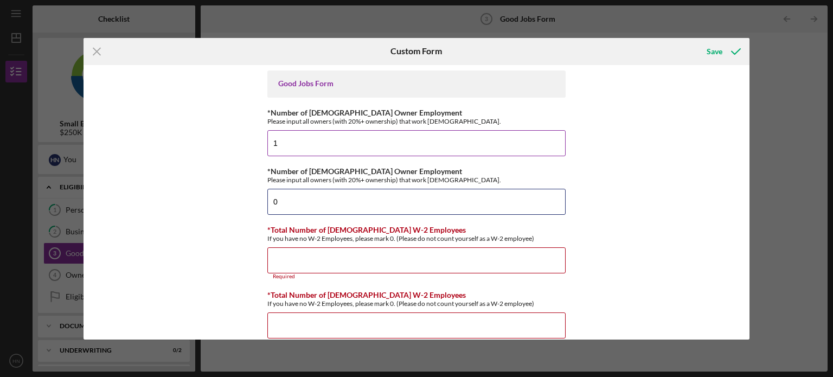
type input "0"
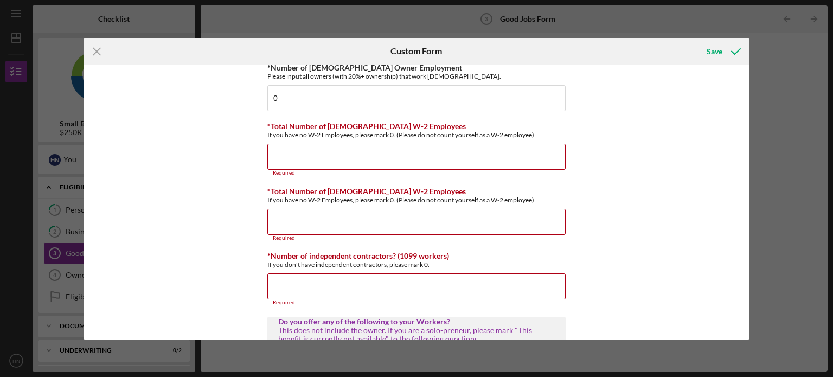
scroll to position [117, 0]
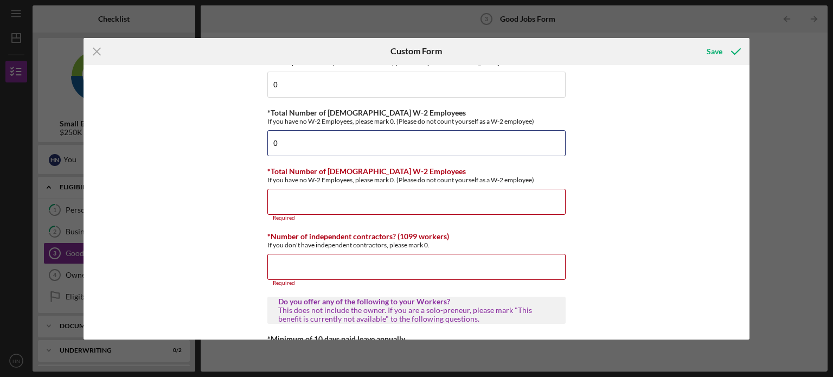
type input "0"
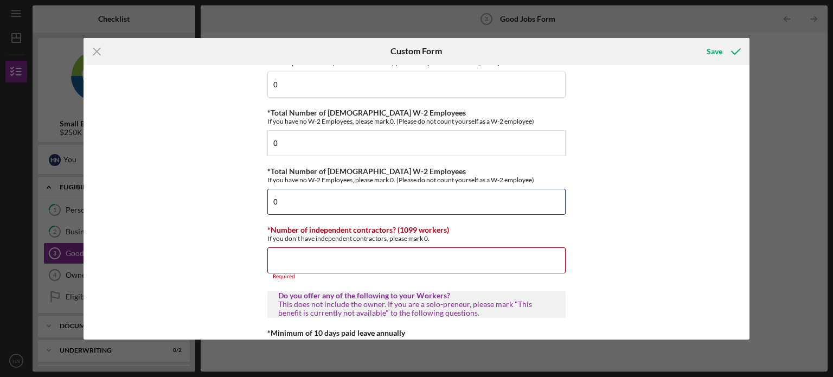
type input "0"
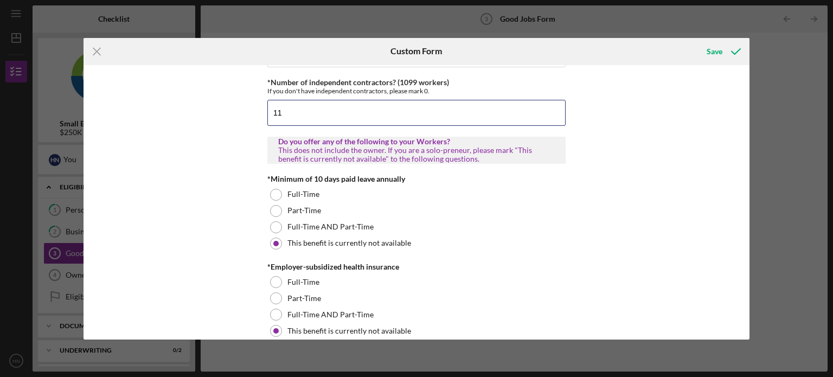
scroll to position [265, 0]
type input "11"
click at [718, 48] on div "Save" at bounding box center [715, 52] width 16 height 22
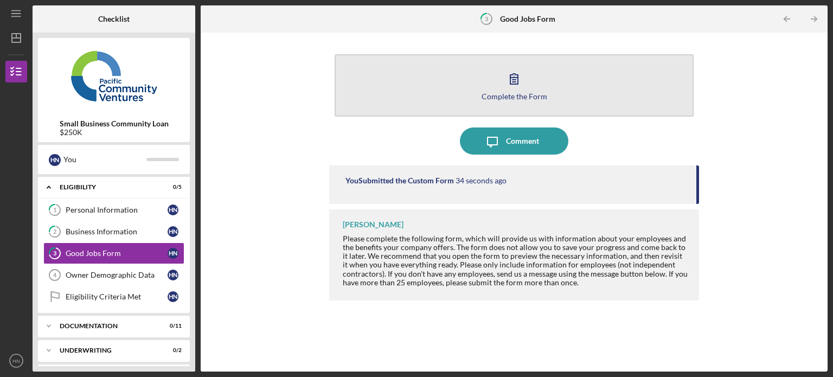
click at [521, 80] on icon "button" at bounding box center [514, 78] width 27 height 27
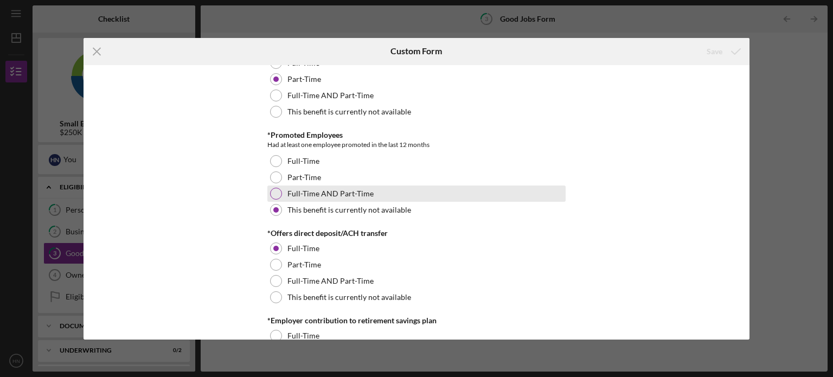
scroll to position [757, 0]
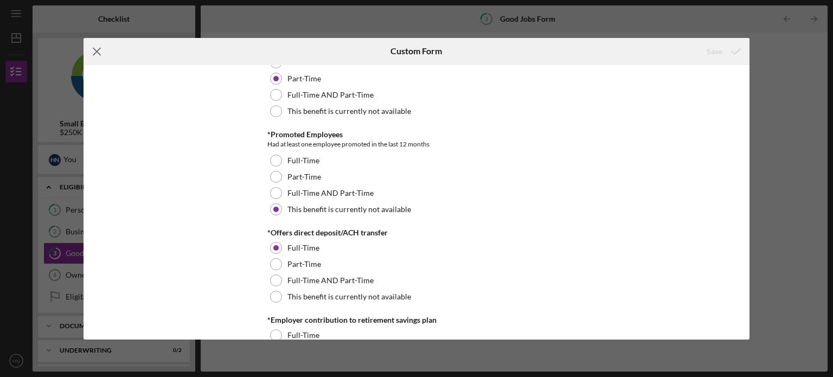
click at [96, 50] on line at bounding box center [96, 51] width 7 height 7
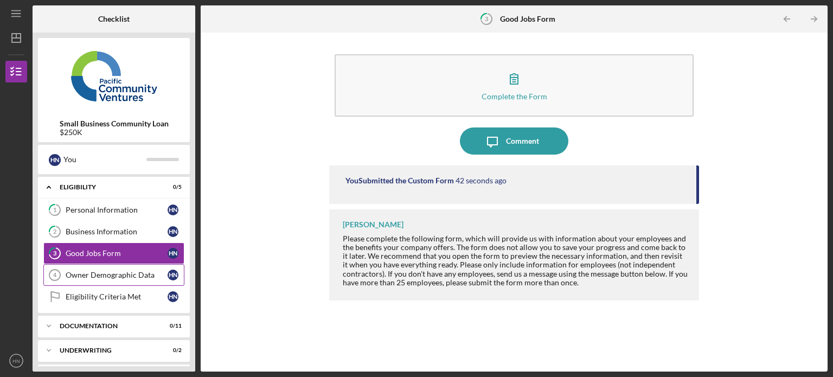
click at [100, 274] on div "Owner Demographic Data" at bounding box center [117, 275] width 102 height 9
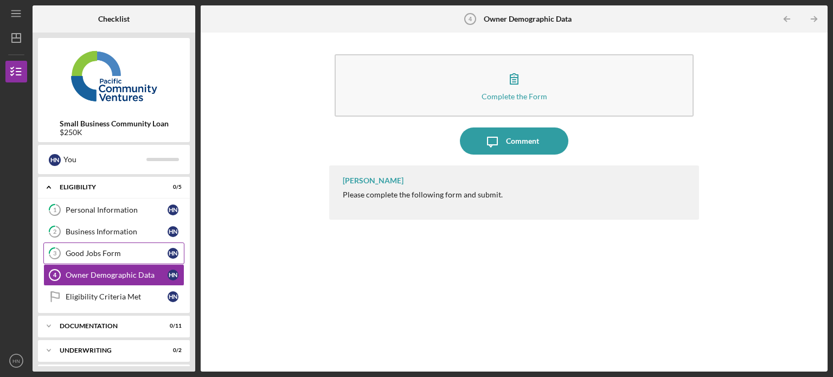
scroll to position [24, 0]
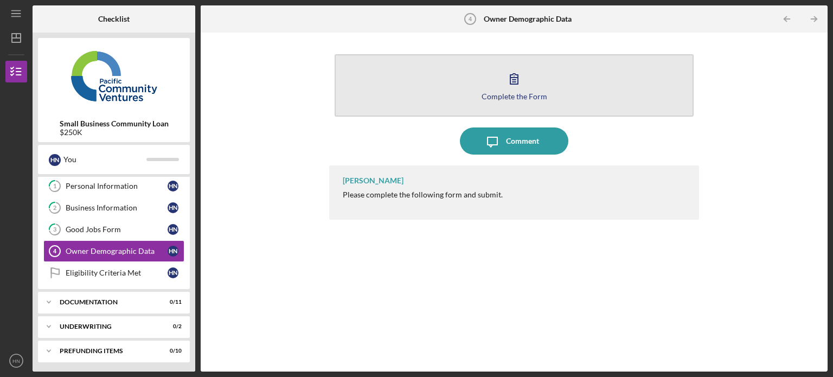
click at [521, 79] on icon "button" at bounding box center [514, 78] width 27 height 27
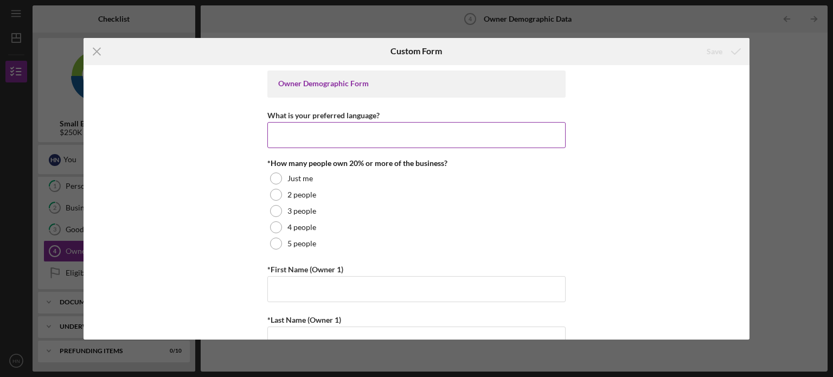
click at [382, 127] on input "What is your preferred language?" at bounding box center [416, 135] width 298 height 26
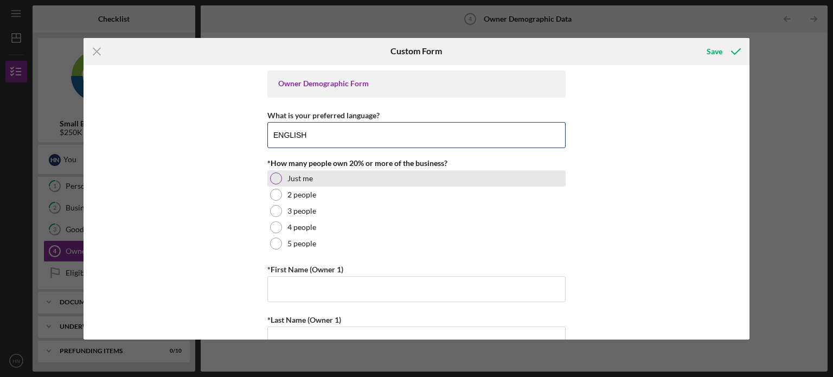
type input "ENGLISH"
click at [270, 176] on div at bounding box center [276, 178] width 12 height 12
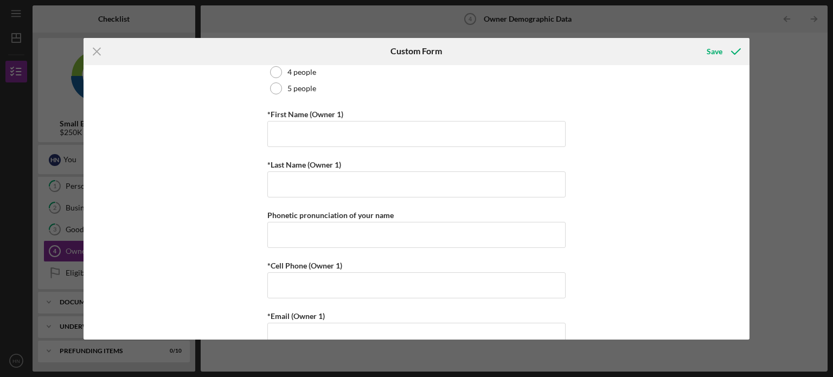
scroll to position [157, 0]
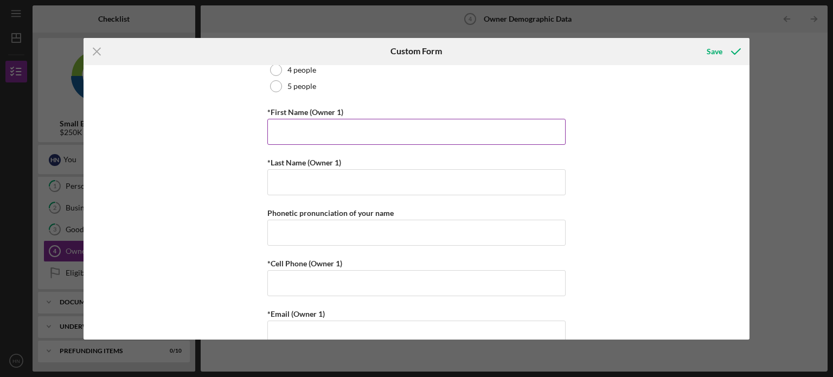
click at [363, 120] on input "*First Name (Owner 1)" at bounding box center [416, 132] width 298 height 26
type input "[PERSON_NAME]"
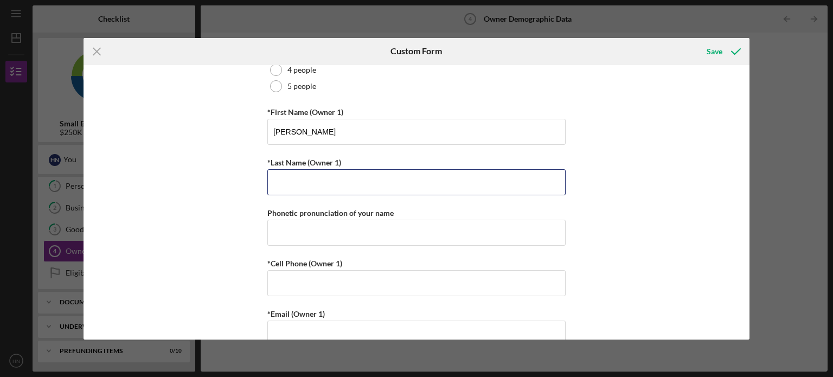
type input "NAVOYAN"
type input "7473672807"
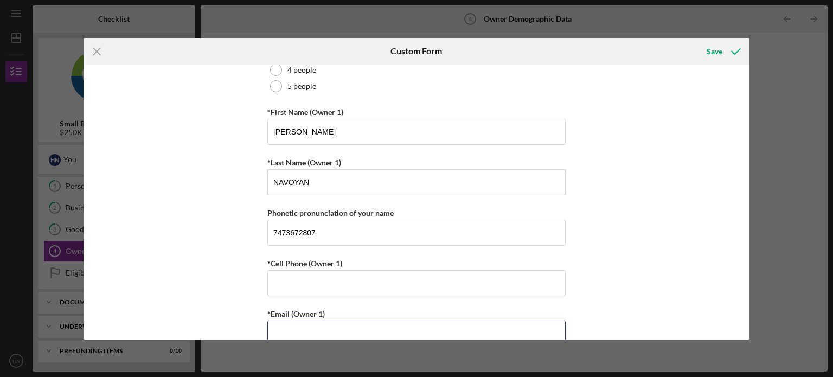
type input "[EMAIL_ADDRESS][DOMAIN_NAME]"
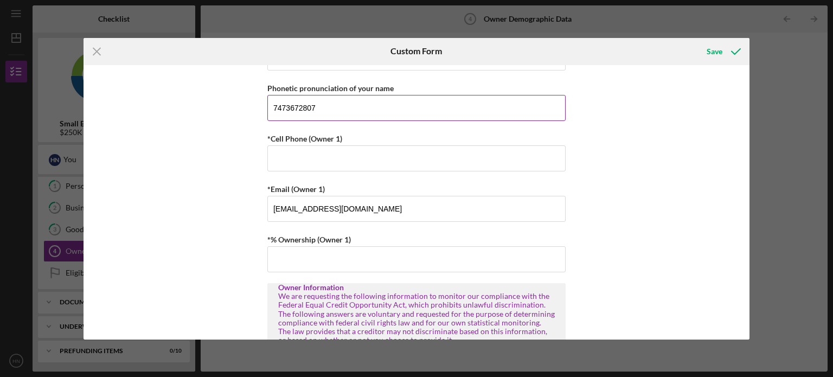
scroll to position [283, 0]
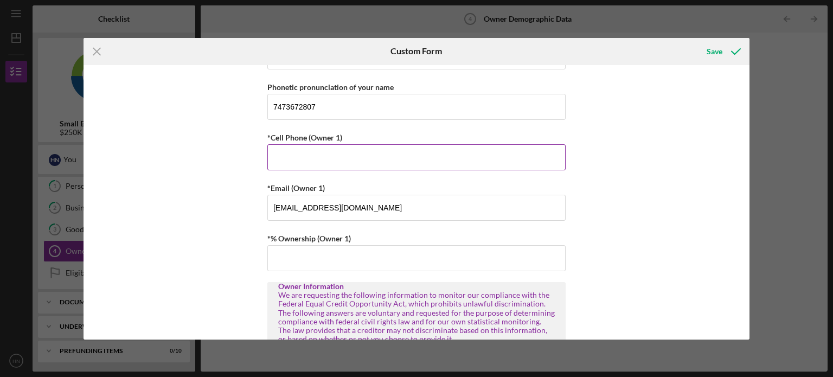
click at [348, 160] on input "*Cell Phone (Owner 1)" at bounding box center [416, 157] width 298 height 26
type input "[PHONE_NUMBER]"
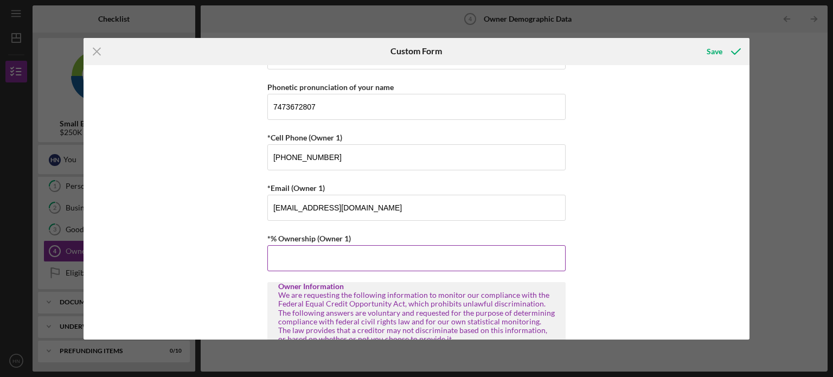
click at [344, 249] on input "*% Ownership (Owner 1)" at bounding box center [416, 258] width 298 height 26
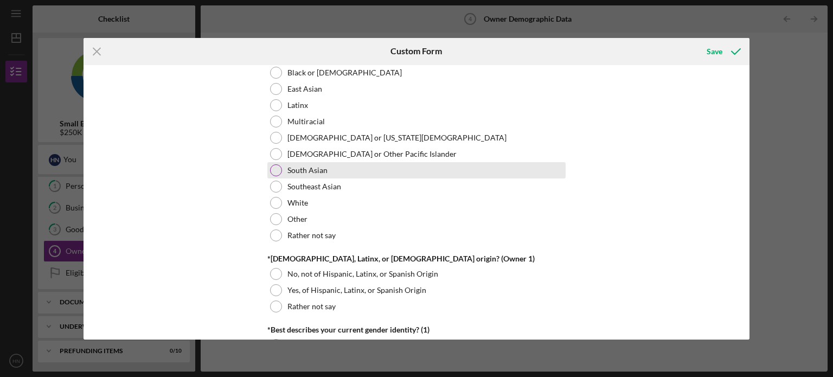
scroll to position [547, 0]
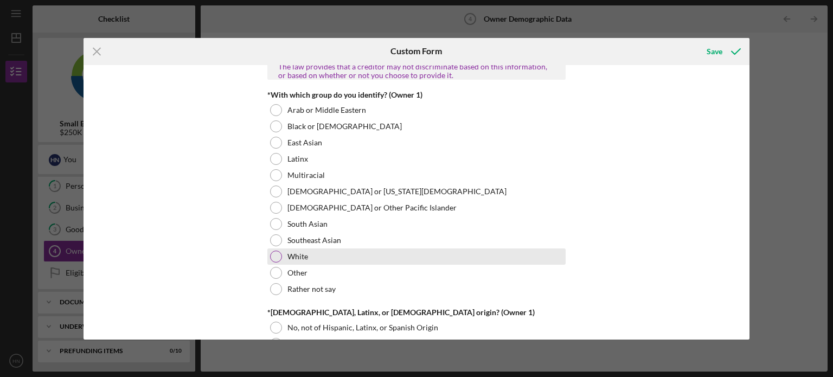
type input "100.00000%"
click at [278, 260] on div "White" at bounding box center [416, 256] width 298 height 16
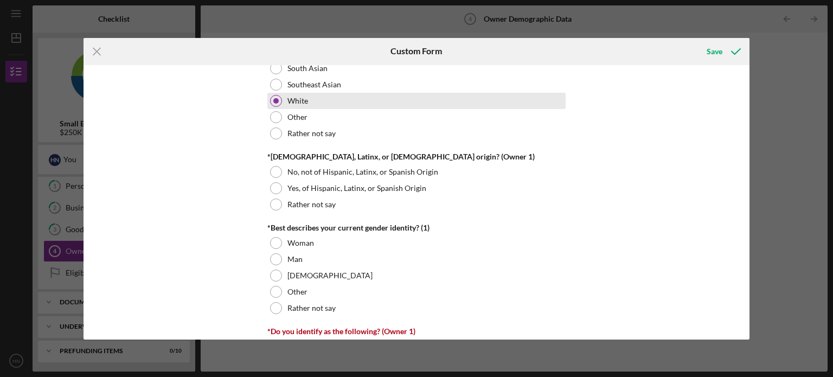
scroll to position [715, 0]
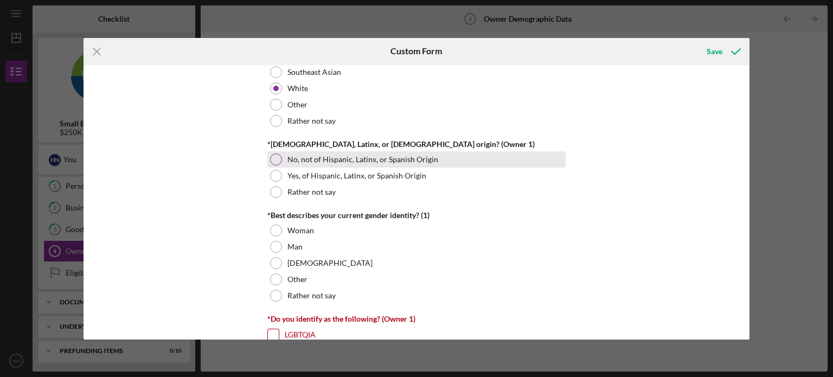
click at [272, 160] on div at bounding box center [276, 160] width 12 height 12
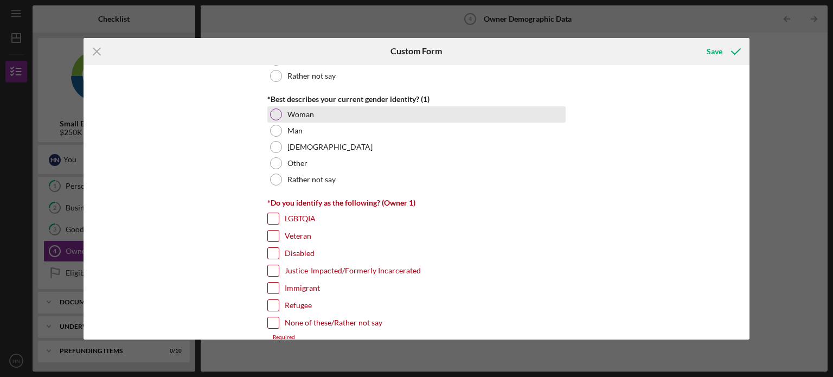
scroll to position [836, 0]
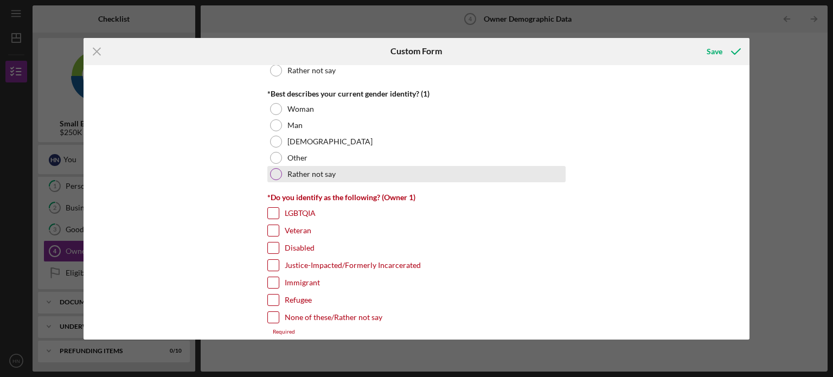
click at [272, 175] on div at bounding box center [276, 174] width 12 height 12
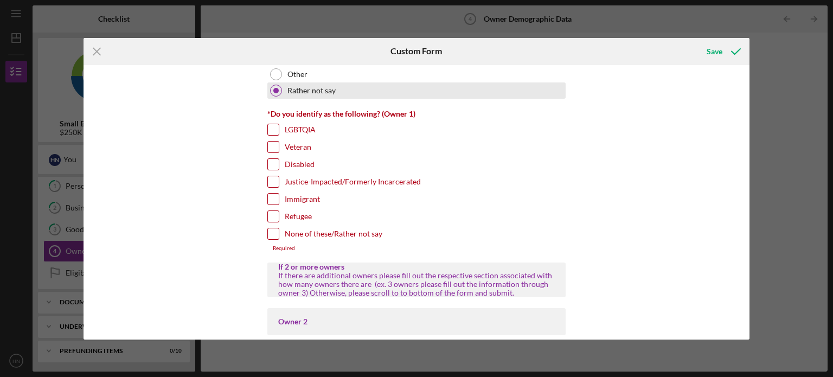
scroll to position [921, 0]
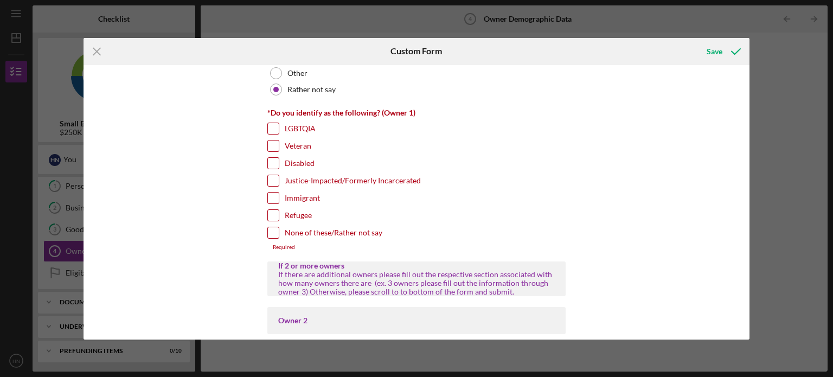
click at [273, 230] on input "None of these/Rather not say" at bounding box center [273, 232] width 11 height 11
checkbox input "true"
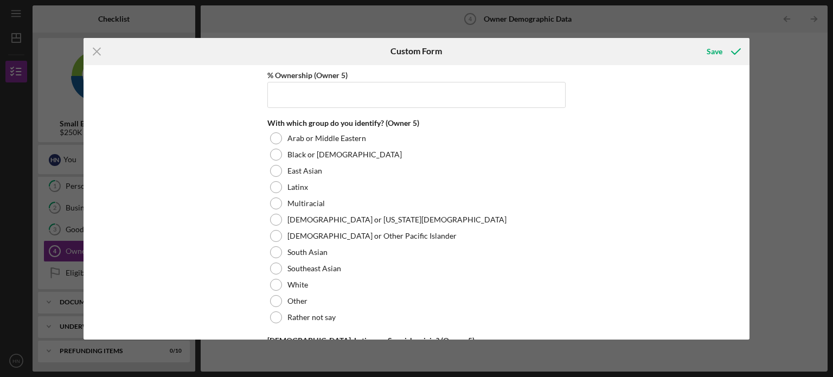
scroll to position [4192, 0]
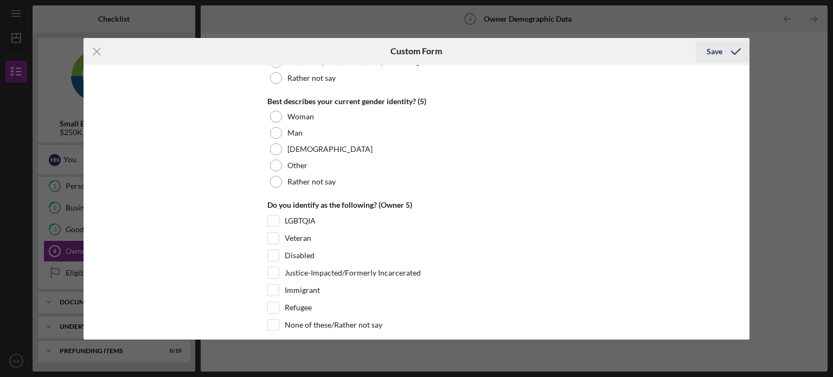
click at [707, 54] on div "Save" at bounding box center [715, 52] width 16 height 22
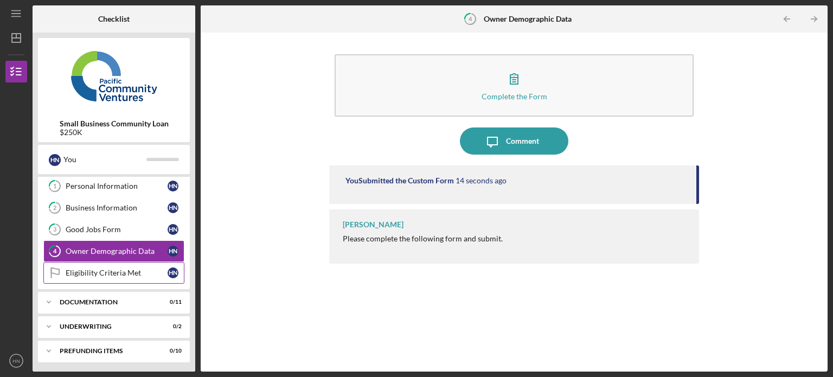
click at [108, 265] on link "Eligibility Criteria Met Eligibility Criteria Met H N" at bounding box center [113, 273] width 141 height 22
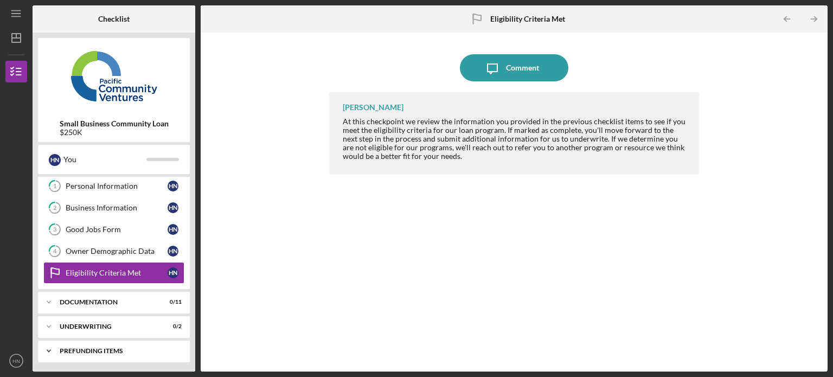
click at [104, 349] on div "Prefunding Items" at bounding box center [118, 351] width 117 height 7
click at [81, 348] on div "Prefunding Items" at bounding box center [118, 351] width 117 height 7
click at [45, 301] on icon "Icon/Expander" at bounding box center [49, 302] width 22 height 22
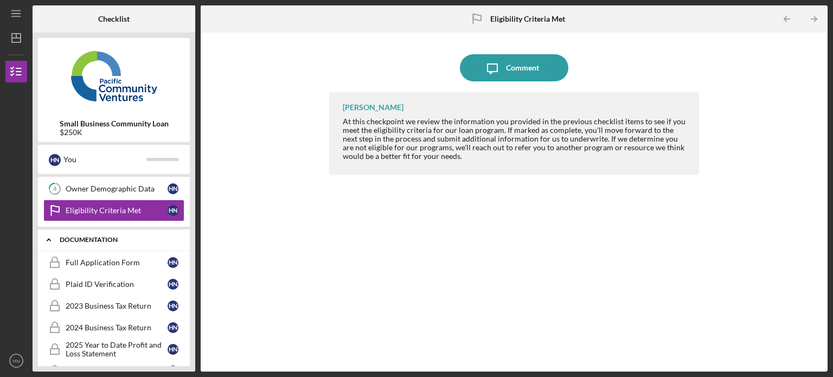
scroll to position [85, 0]
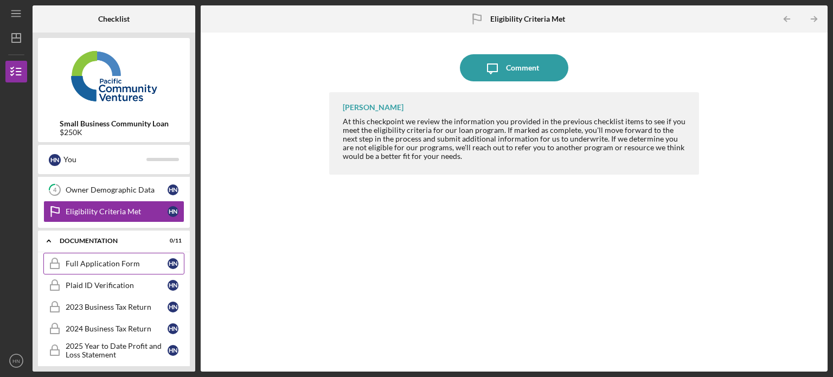
click at [105, 259] on div "Full Application Form" at bounding box center [117, 263] width 102 height 9
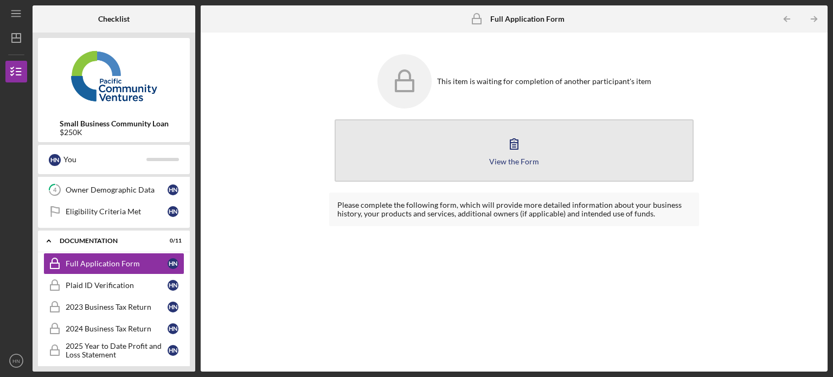
click at [522, 143] on icon "button" at bounding box center [514, 143] width 27 height 27
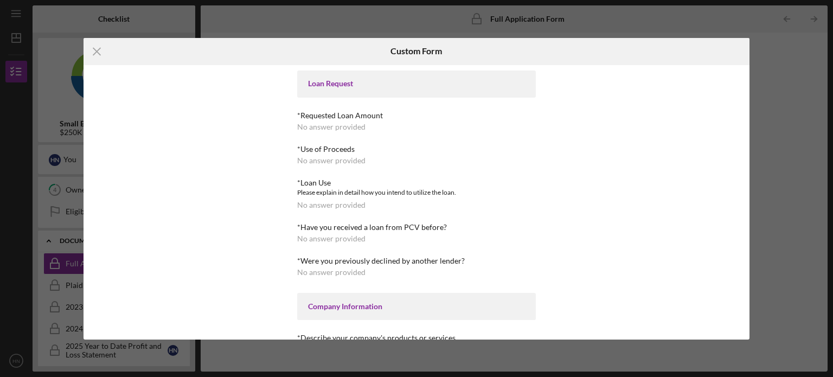
click at [338, 131] on div "No answer provided" at bounding box center [331, 127] width 68 height 9
click at [338, 124] on div "No answer provided" at bounding box center [331, 127] width 68 height 9
click at [96, 51] on line at bounding box center [96, 51] width 7 height 7
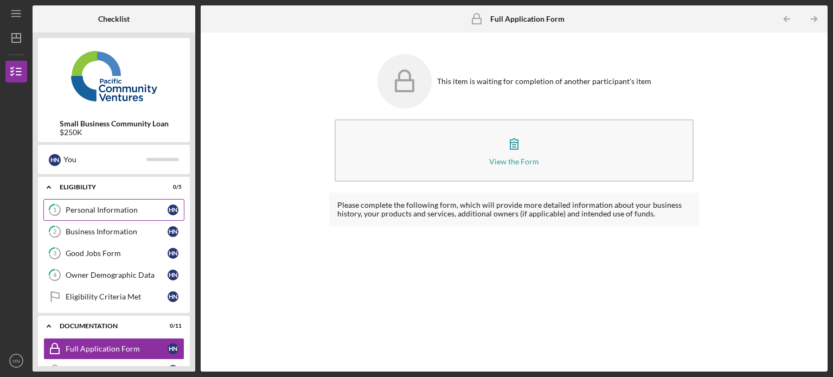
click at [126, 208] on div "Personal Information" at bounding box center [117, 210] width 102 height 9
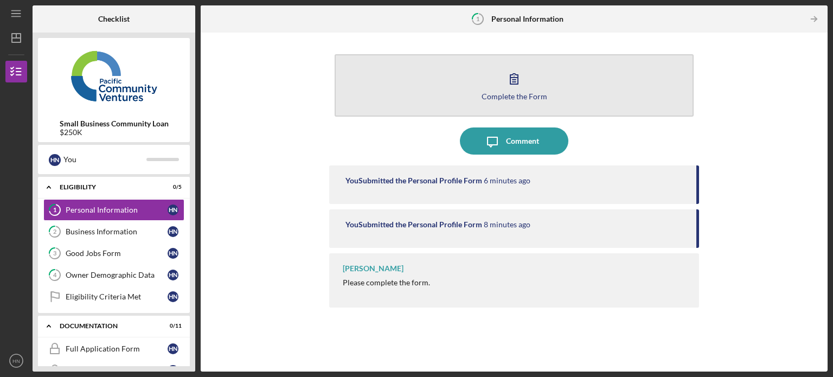
click at [512, 86] on icon "button" at bounding box center [514, 78] width 27 height 27
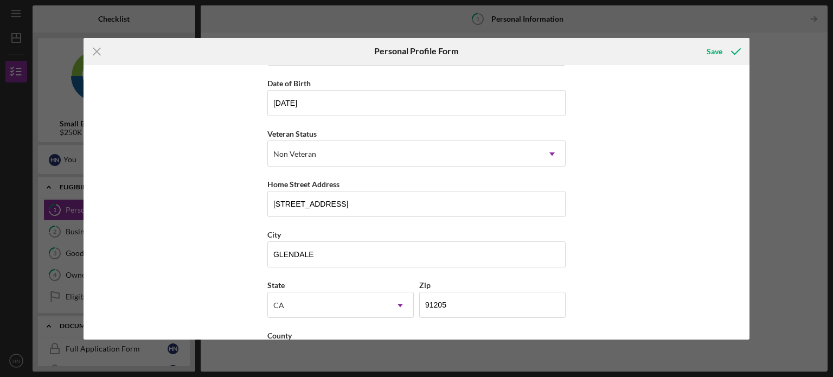
scroll to position [138, 0]
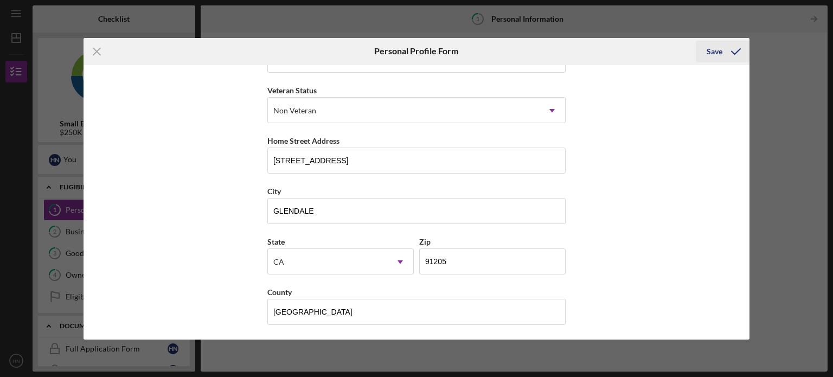
click at [719, 43] on div "Save" at bounding box center [715, 52] width 16 height 22
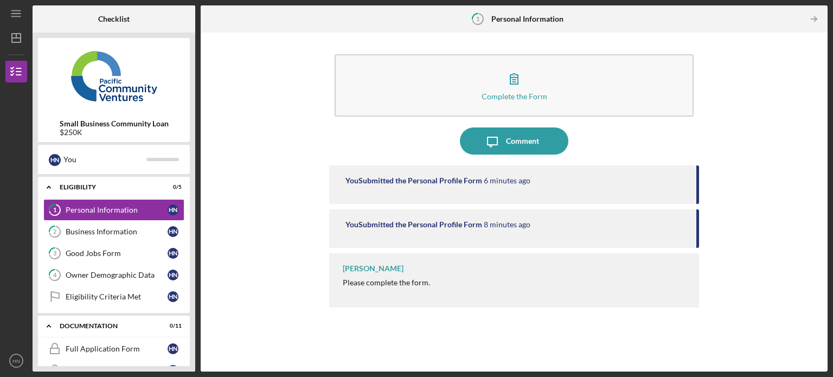
click at [436, 179] on div "You Submitted the Personal Profile Form" at bounding box center [414, 180] width 137 height 9
click at [432, 216] on div "You Submitted the Personal Profile Form 8 minutes ago" at bounding box center [514, 228] width 370 height 39
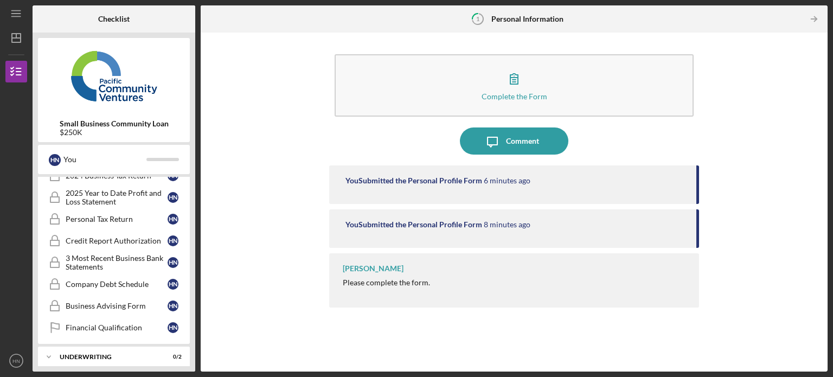
scroll to position [266, 0]
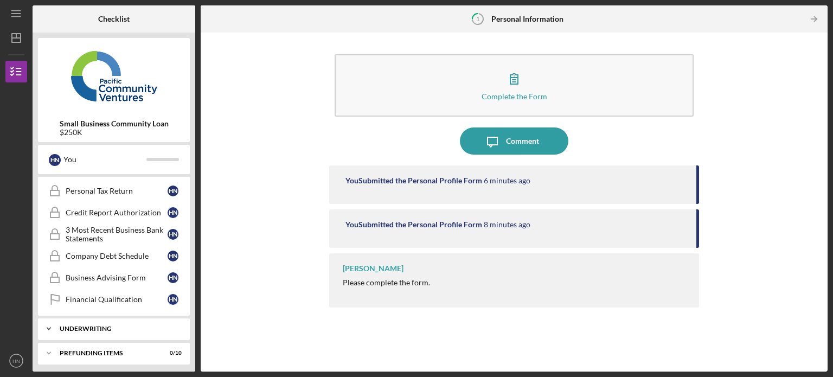
click at [60, 321] on div "Icon/Expander Underwriting 0 / 2" at bounding box center [114, 329] width 152 height 22
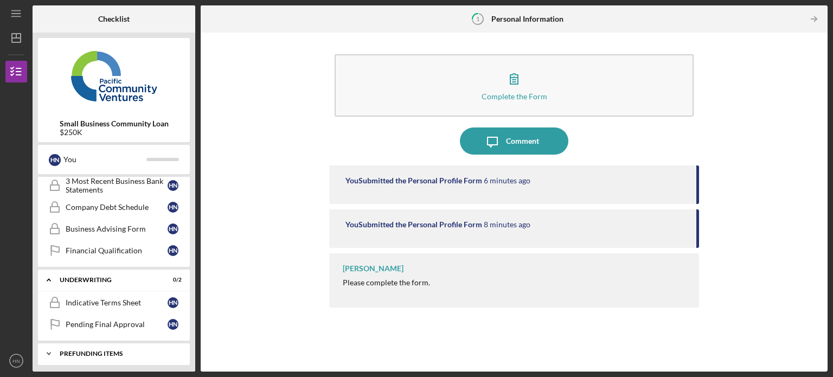
click at [98, 350] on div "Prefunding Items" at bounding box center [118, 353] width 117 height 7
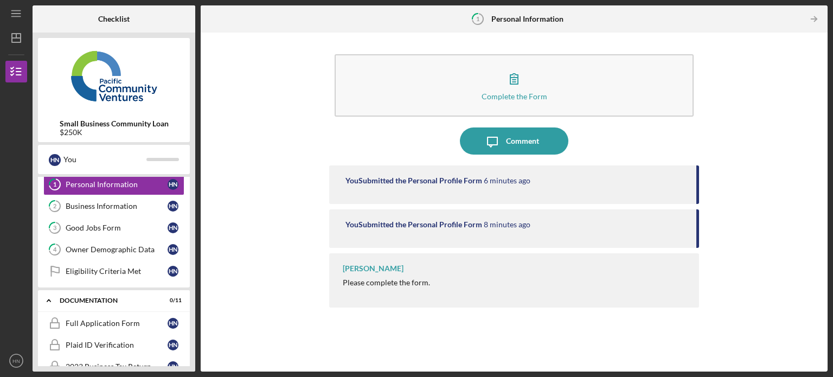
scroll to position [0, 0]
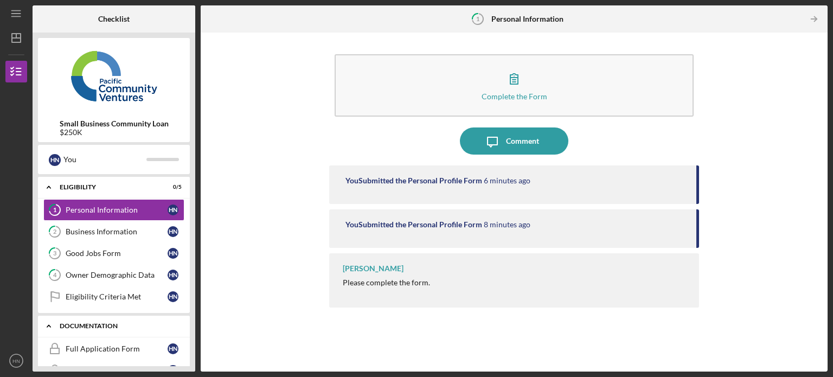
click at [50, 325] on polyline at bounding box center [48, 326] width 3 height 2
click at [119, 240] on link "2 Business Information H N" at bounding box center [113, 232] width 141 height 22
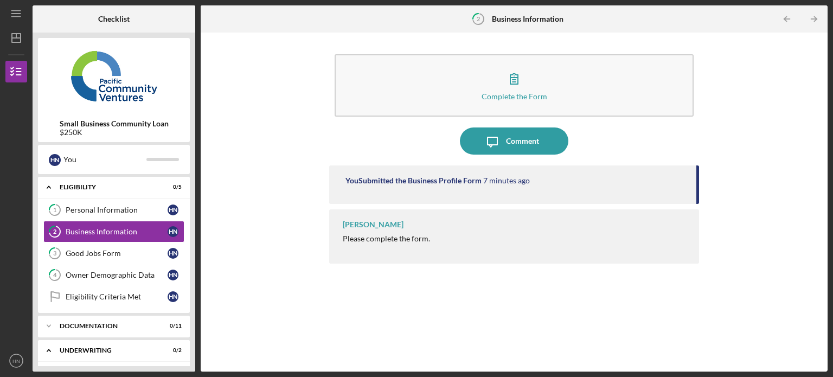
click at [516, 182] on time "7 minutes ago" at bounding box center [506, 180] width 47 height 9
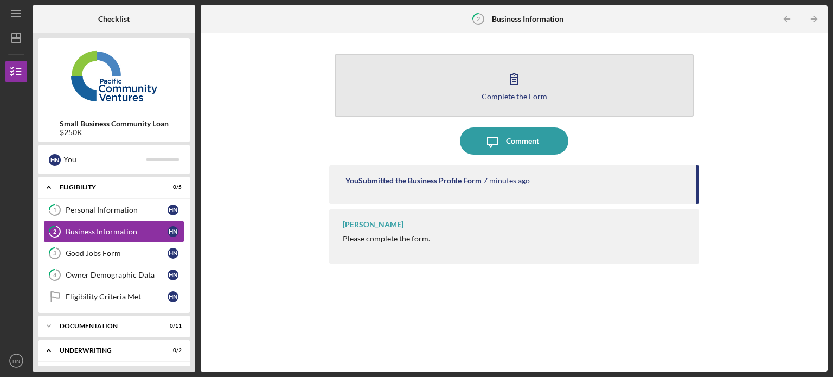
click at [515, 82] on icon "button" at bounding box center [514, 79] width 8 height 10
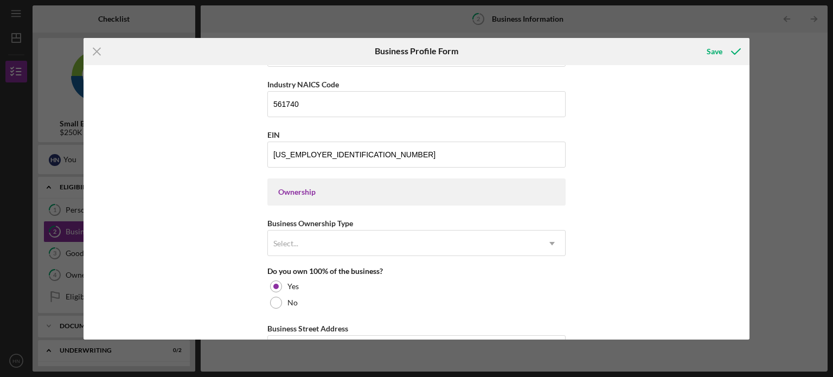
scroll to position [423, 0]
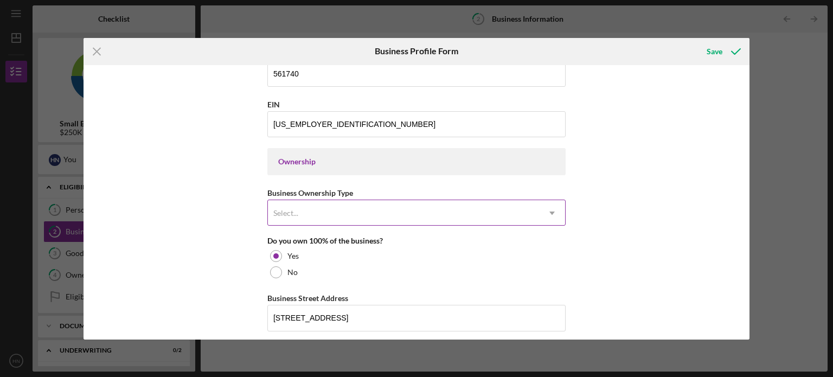
click at [546, 210] on icon "Icon/Dropdown Arrow" at bounding box center [552, 213] width 26 height 26
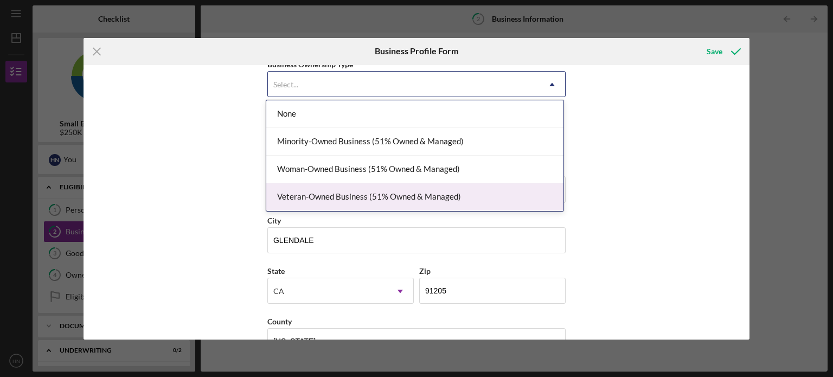
scroll to position [551, 0]
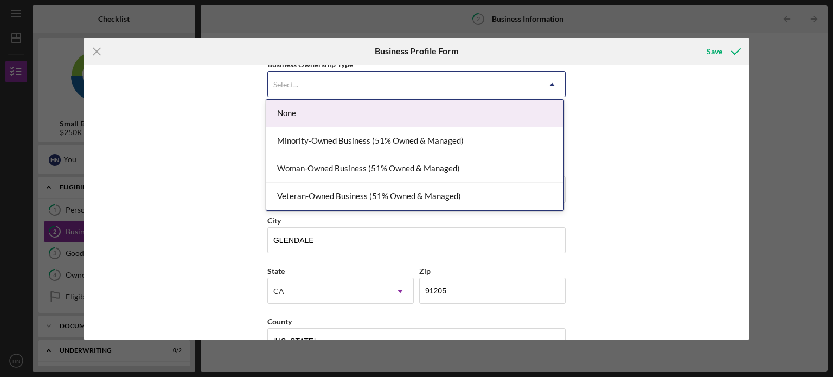
click at [515, 119] on div "None" at bounding box center [414, 114] width 297 height 28
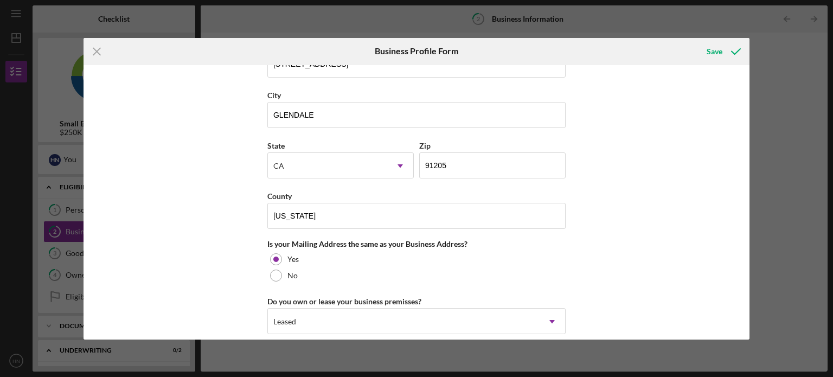
scroll to position [831, 0]
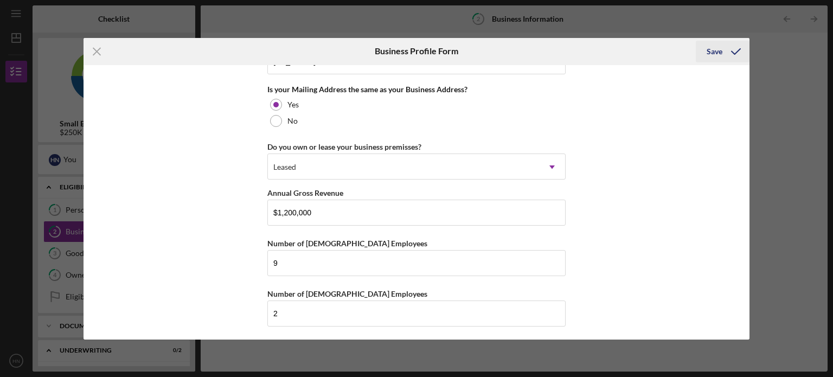
click at [720, 49] on div "Save" at bounding box center [715, 52] width 16 height 22
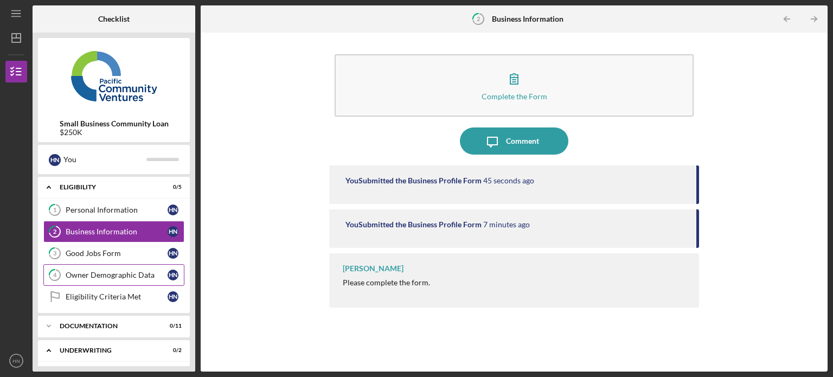
click at [108, 271] on div "Owner Demographic Data" at bounding box center [117, 275] width 102 height 9
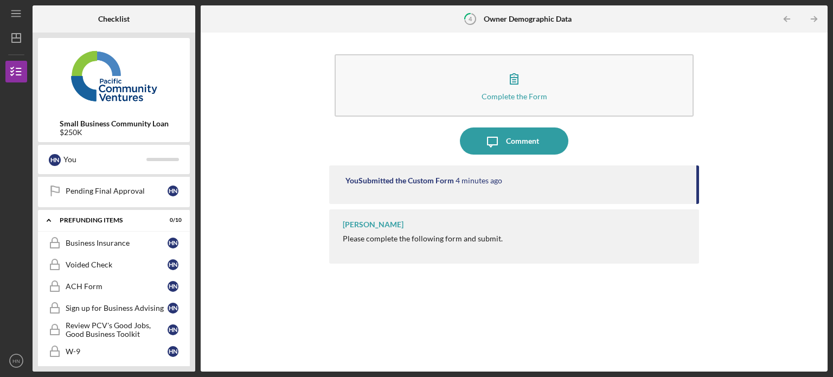
scroll to position [293, 0]
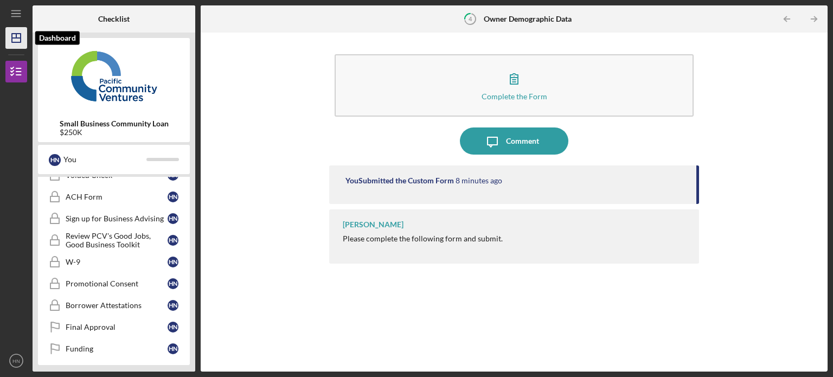
click at [17, 38] on line "button" at bounding box center [16, 38] width 9 height 0
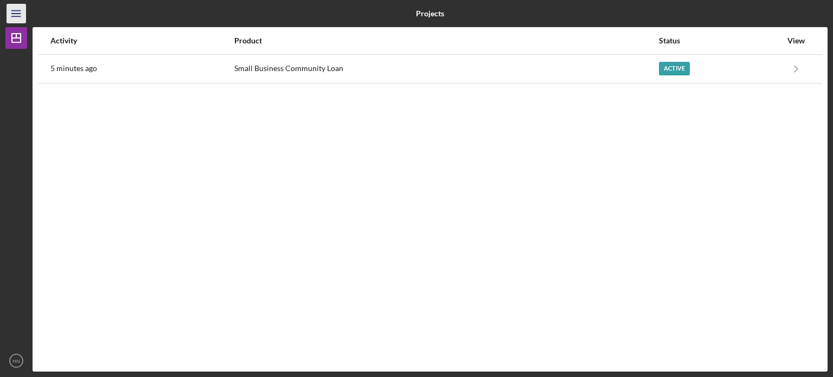
click at [13, 11] on icon "Icon/Menu" at bounding box center [16, 14] width 24 height 24
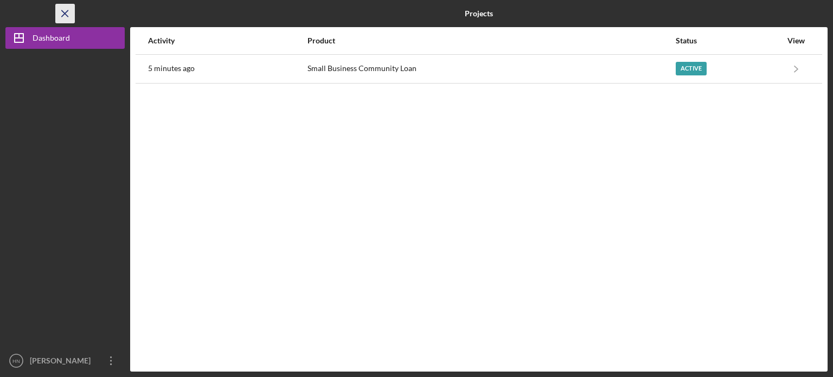
click at [59, 14] on icon "Icon/Menu Close" at bounding box center [65, 14] width 24 height 24
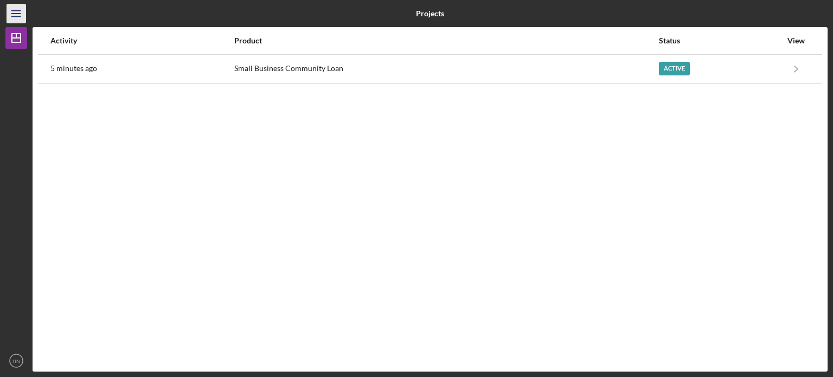
click at [17, 15] on icon "Icon/Menu" at bounding box center [16, 14] width 24 height 24
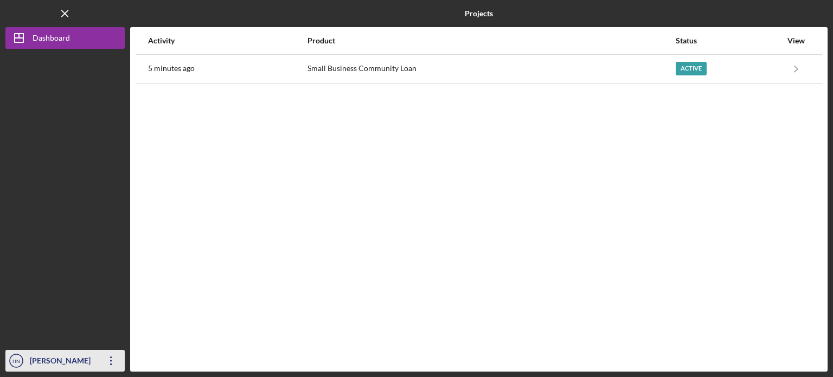
click at [112, 361] on icon "Icon/Overflow" at bounding box center [111, 360] width 27 height 27
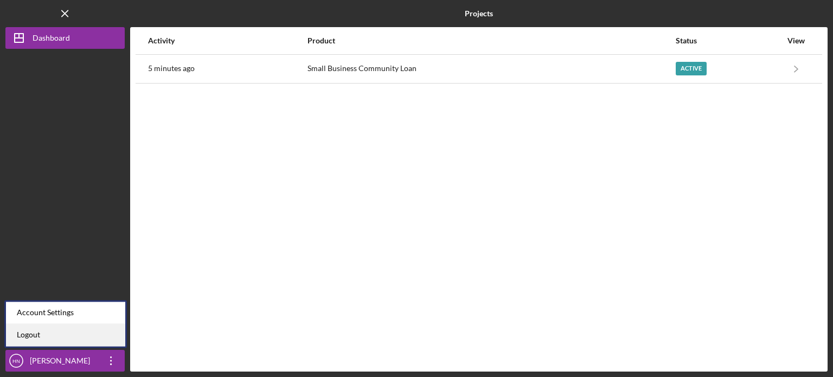
click at [58, 337] on link "Logout" at bounding box center [65, 335] width 119 height 22
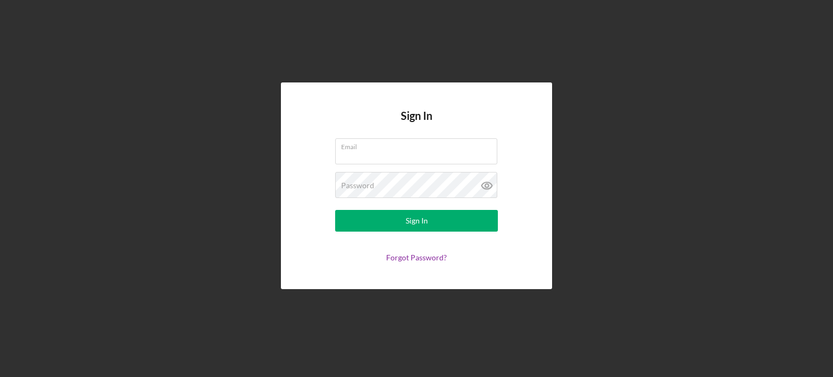
type input "[EMAIL_ADDRESS][DOMAIN_NAME]"
